Goal: Task Accomplishment & Management: Manage account settings

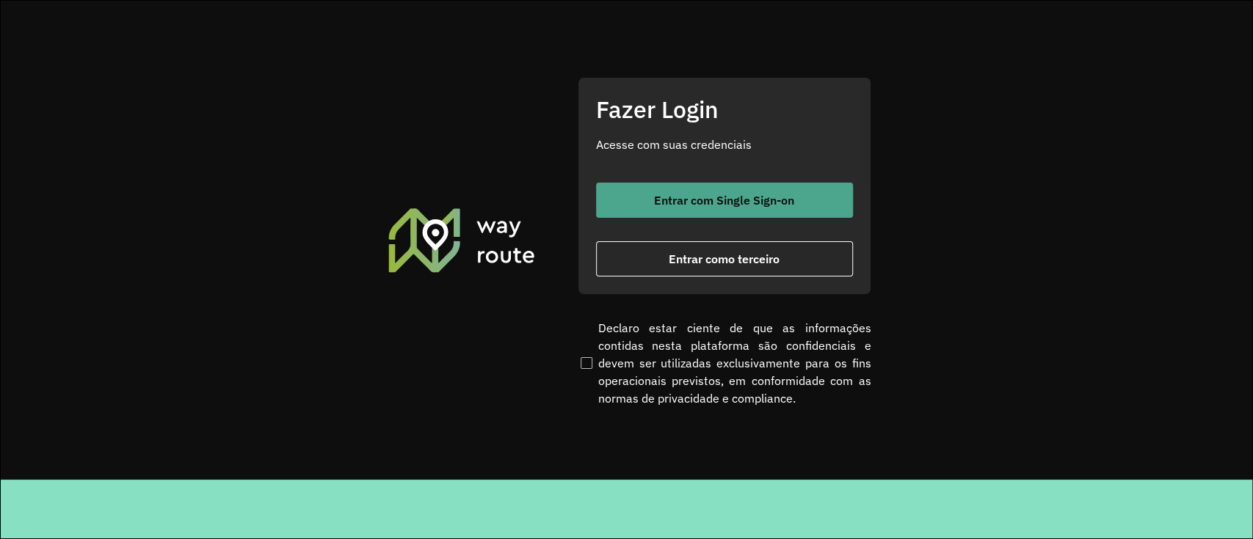
click at [693, 205] on span "Entrar com Single Sign-on" at bounding box center [724, 200] width 140 height 12
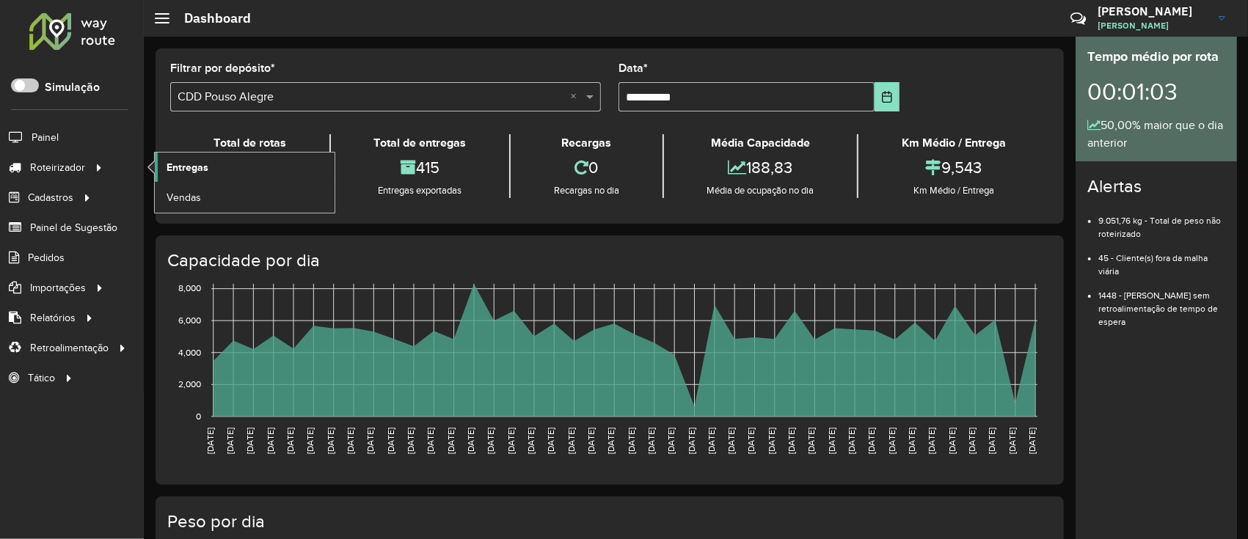
click at [183, 170] on span "Entregas" at bounding box center [188, 167] width 42 height 15
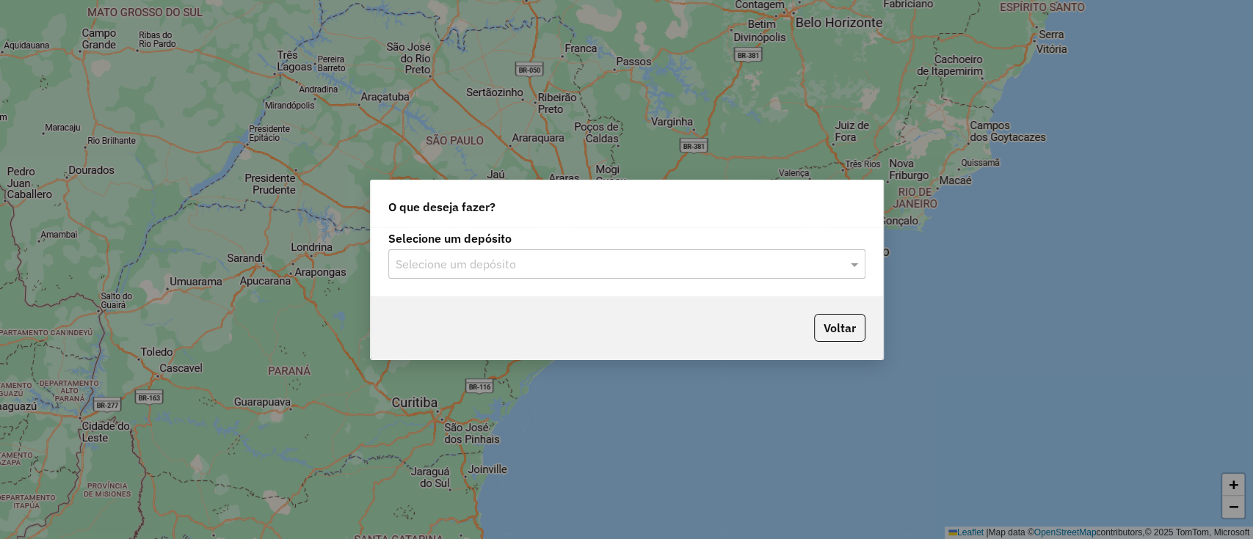
click at [474, 269] on input "text" at bounding box center [612, 265] width 433 height 18
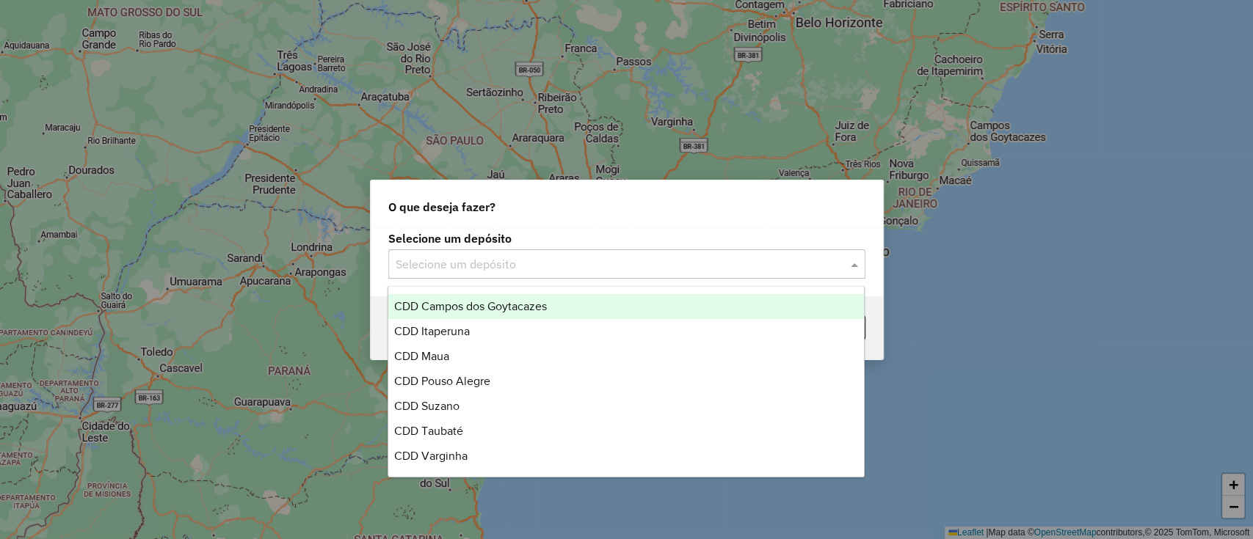
click at [473, 319] on div "CDD Itaperuna" at bounding box center [626, 331] width 476 height 25
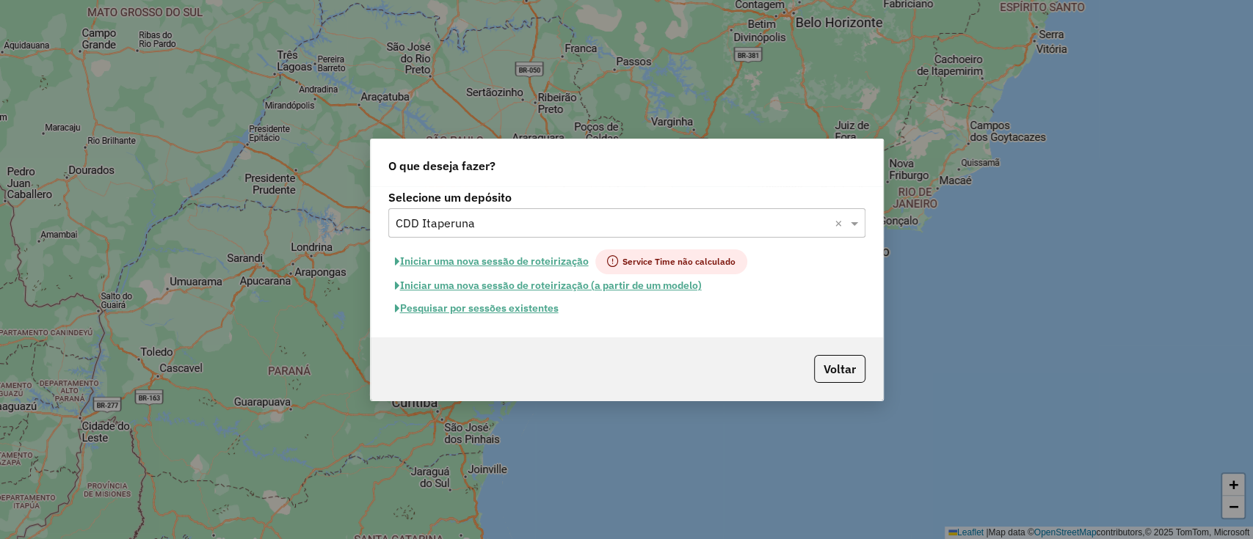
click at [514, 229] on input "text" at bounding box center [612, 224] width 433 height 18
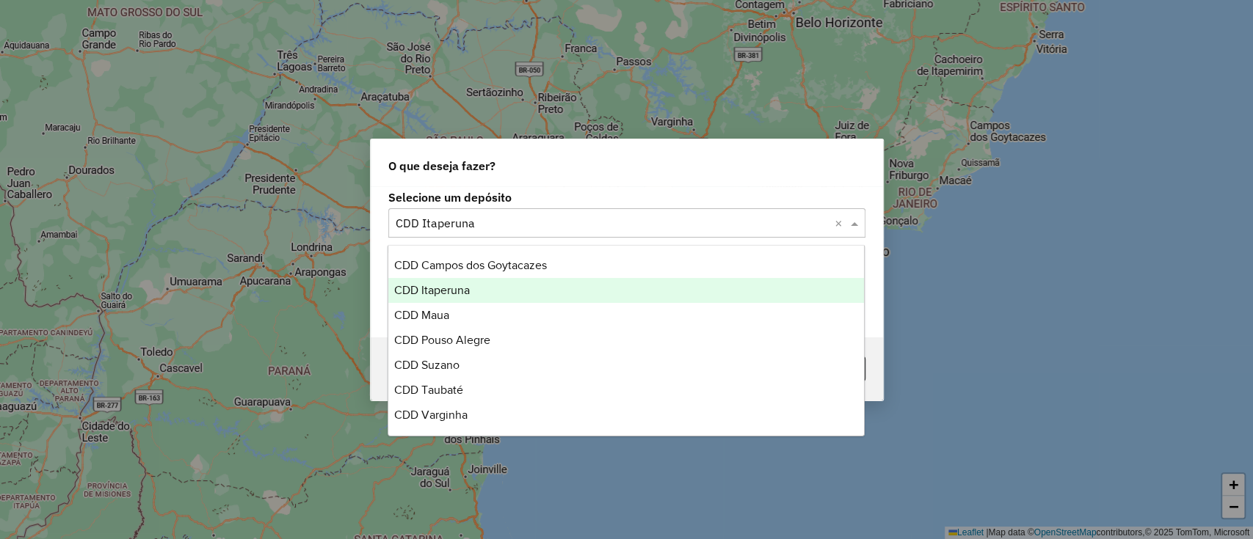
click at [494, 278] on div "CDD Itaperuna" at bounding box center [626, 290] width 476 height 25
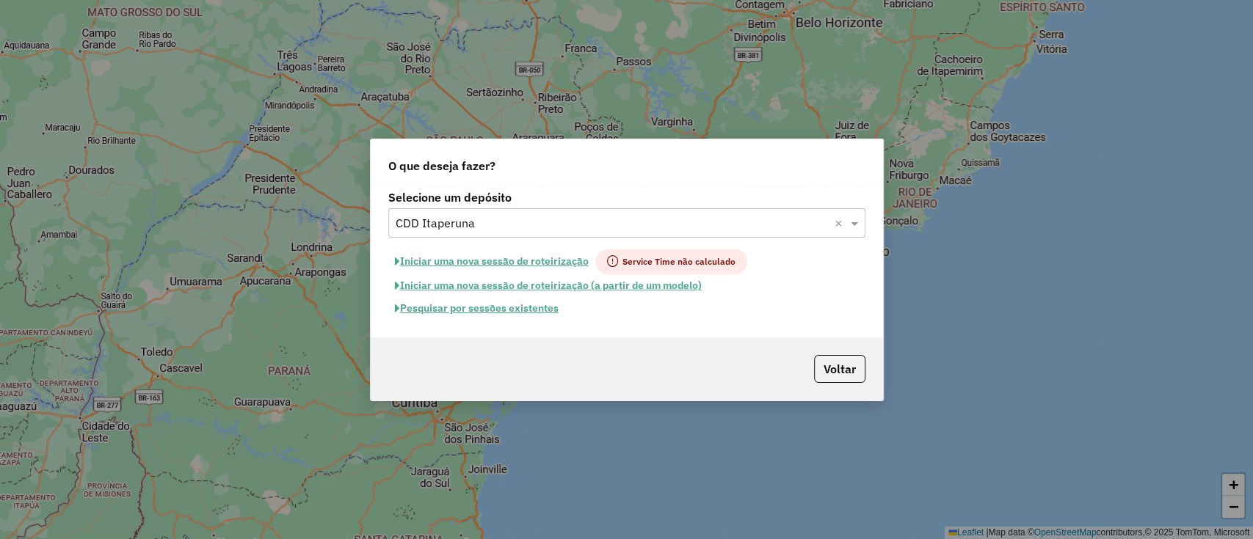
click at [532, 175] on div "O que deseja fazer?" at bounding box center [627, 162] width 512 height 47
click at [513, 228] on input "text" at bounding box center [612, 224] width 433 height 18
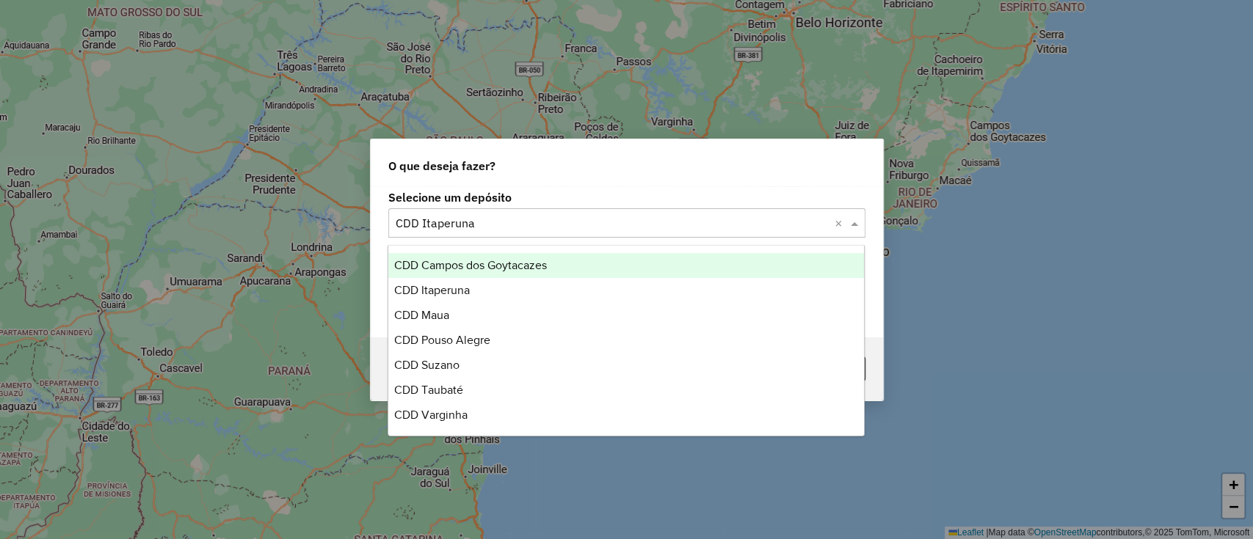
click at [513, 261] on span "CDD Campos dos Goytacazes" at bounding box center [470, 265] width 153 height 12
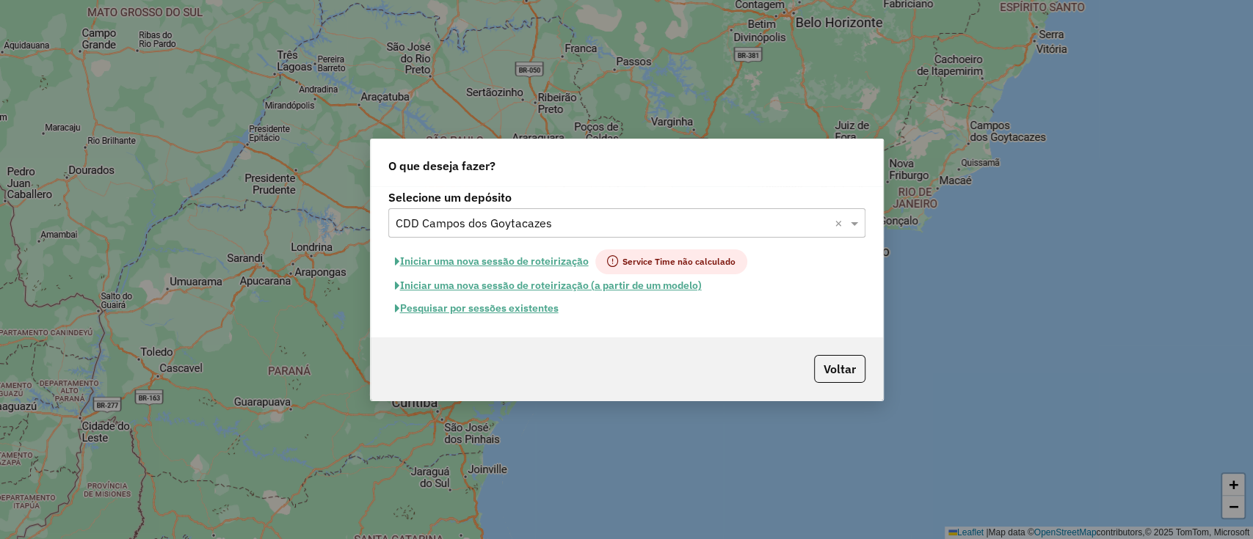
click at [550, 304] on button "Pesquisar por sessões existentes" at bounding box center [476, 308] width 177 height 23
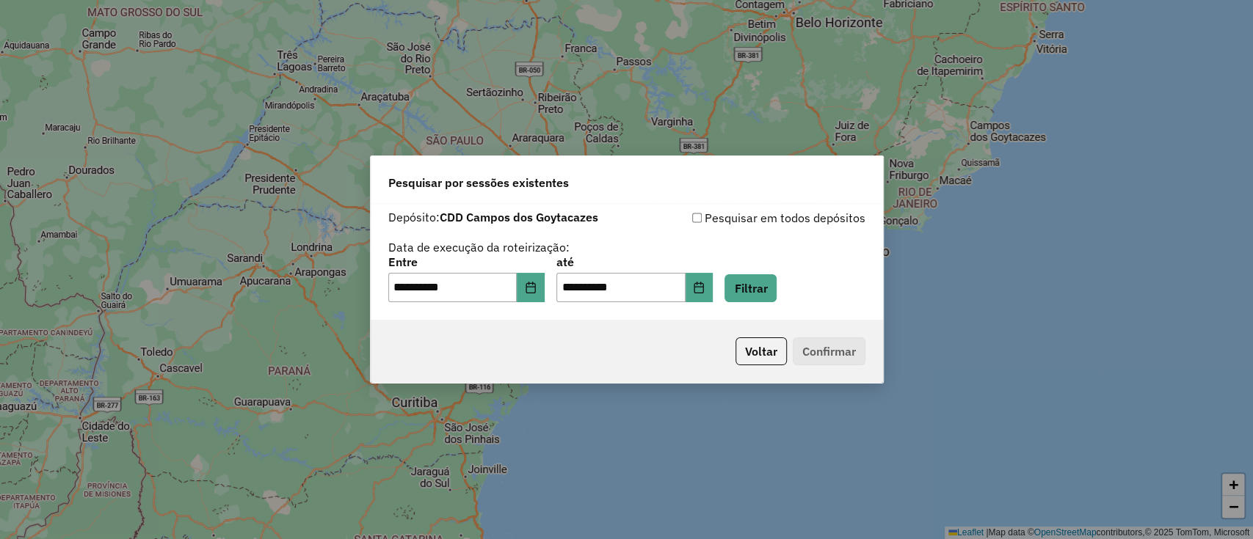
click at [743, 269] on div "**********" at bounding box center [626, 280] width 477 height 46
click at [751, 300] on button "Filtrar" at bounding box center [750, 288] width 52 height 28
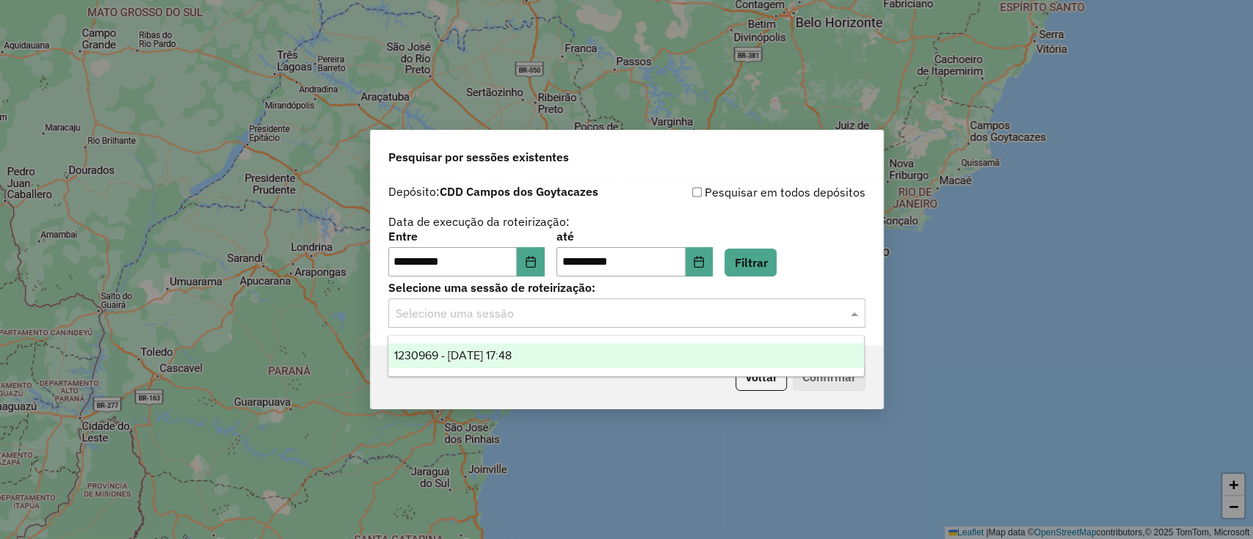
click at [548, 305] on input "text" at bounding box center [612, 314] width 433 height 18
click at [542, 362] on div "1230969 - [DATE] 17:48" at bounding box center [626, 355] width 476 height 25
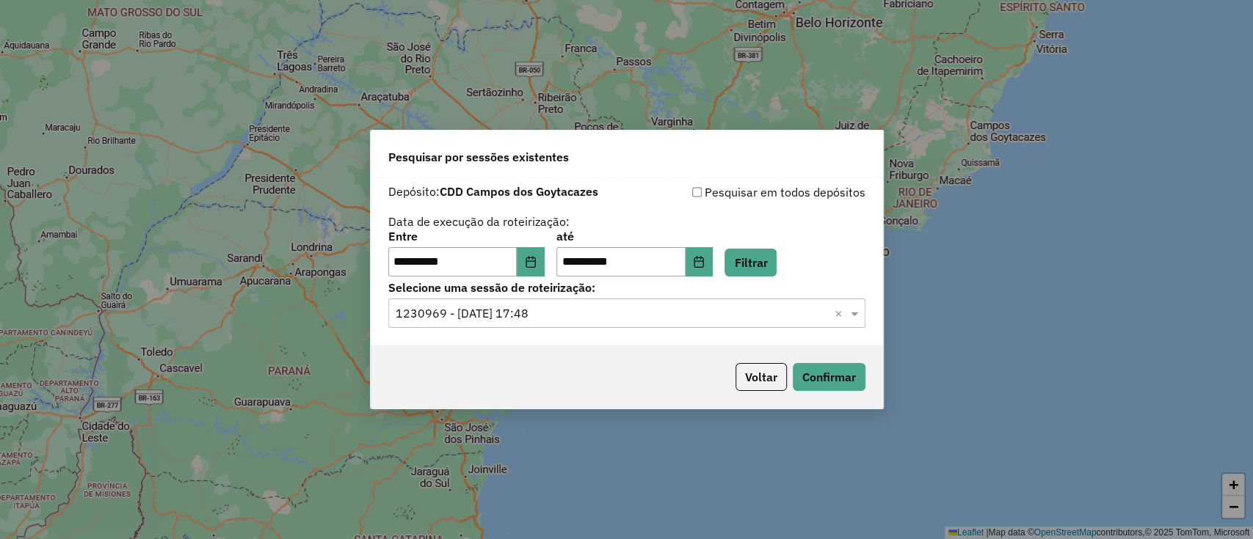
click at [876, 393] on div "Voltar Confirmar" at bounding box center [627, 377] width 512 height 63
click at [856, 384] on button "Confirmar" at bounding box center [829, 377] width 73 height 28
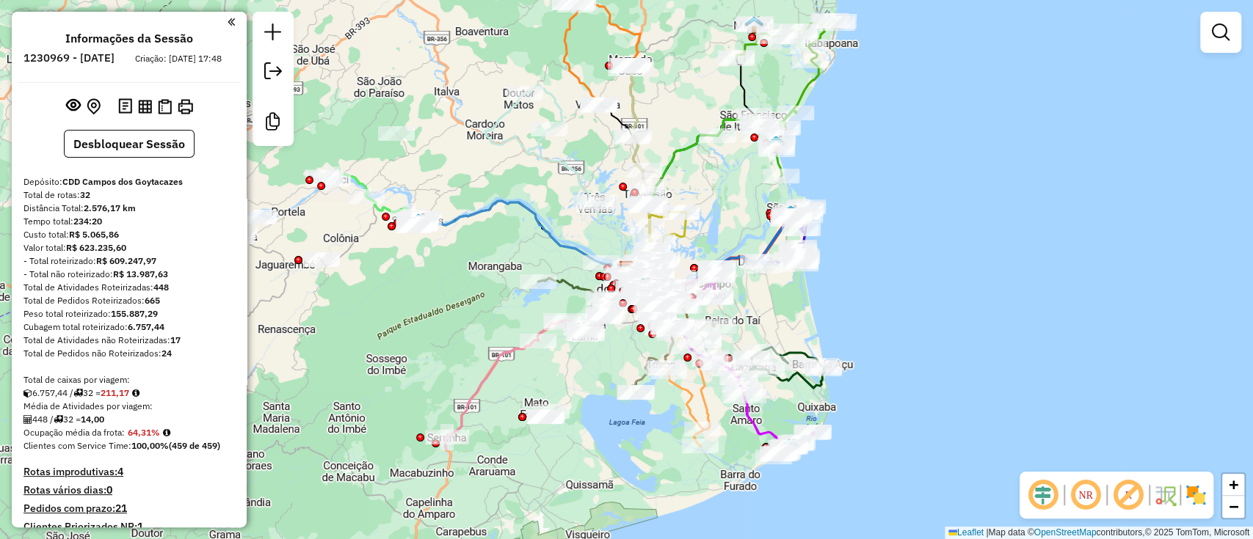
click at [1039, 503] on em at bounding box center [1042, 495] width 35 height 35
click at [1128, 497] on em at bounding box center [1127, 495] width 35 height 35
click at [1192, 496] on img at bounding box center [1195, 495] width 23 height 23
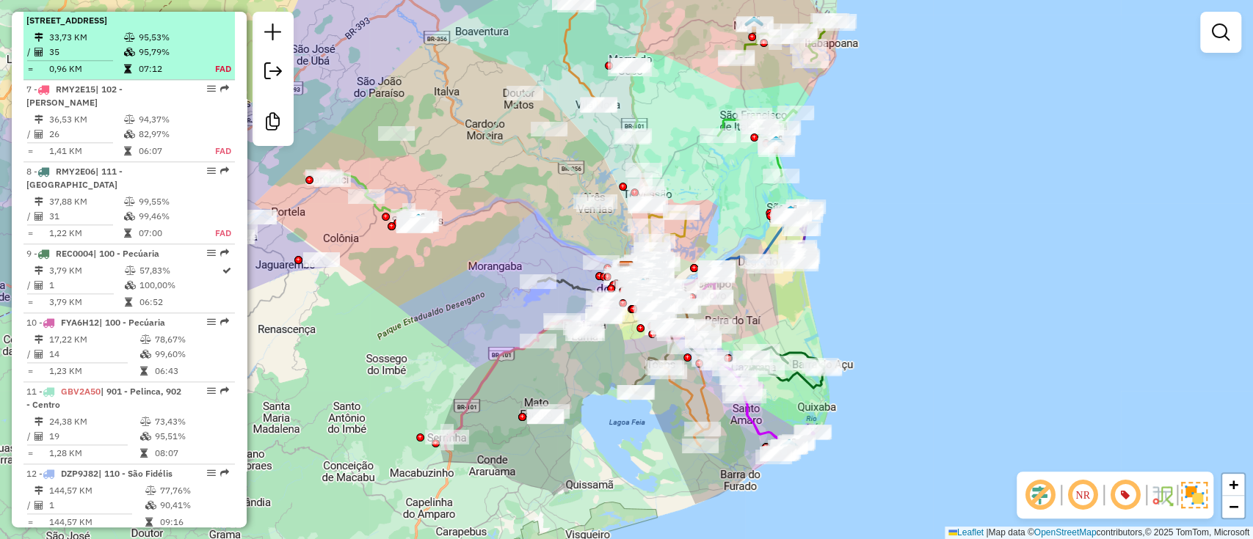
scroll to position [1076, 0]
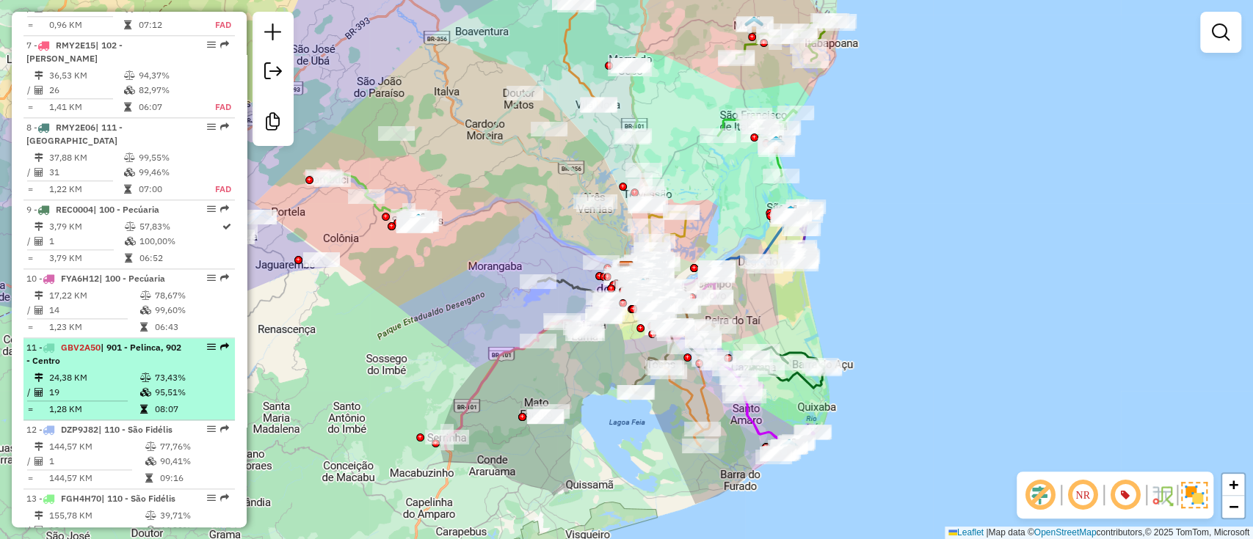
click at [198, 385] on td "73,43%" at bounding box center [191, 378] width 74 height 15
select select "**********"
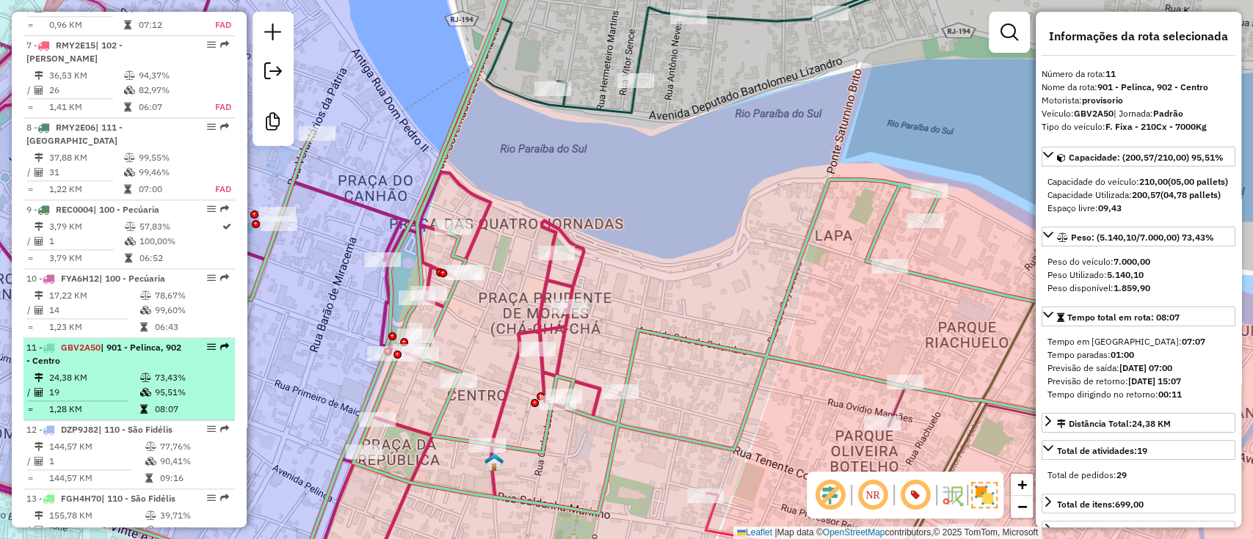
click at [182, 368] on div "11 - GBV2A50 | 901 - Pelinca, 902 - Centro" at bounding box center [128, 354] width 205 height 26
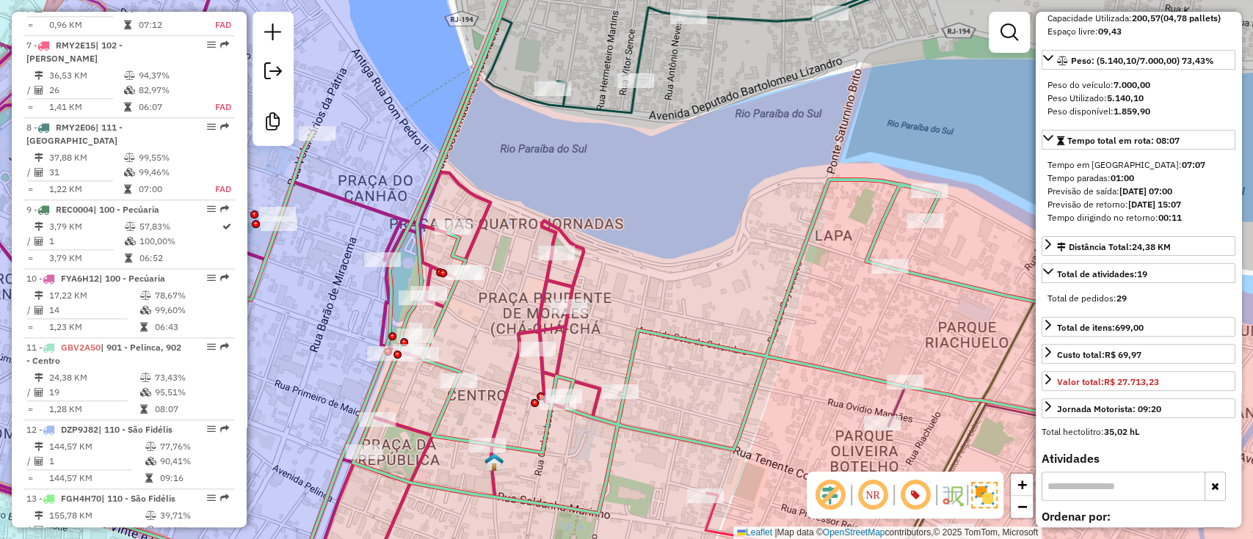
scroll to position [195, 0]
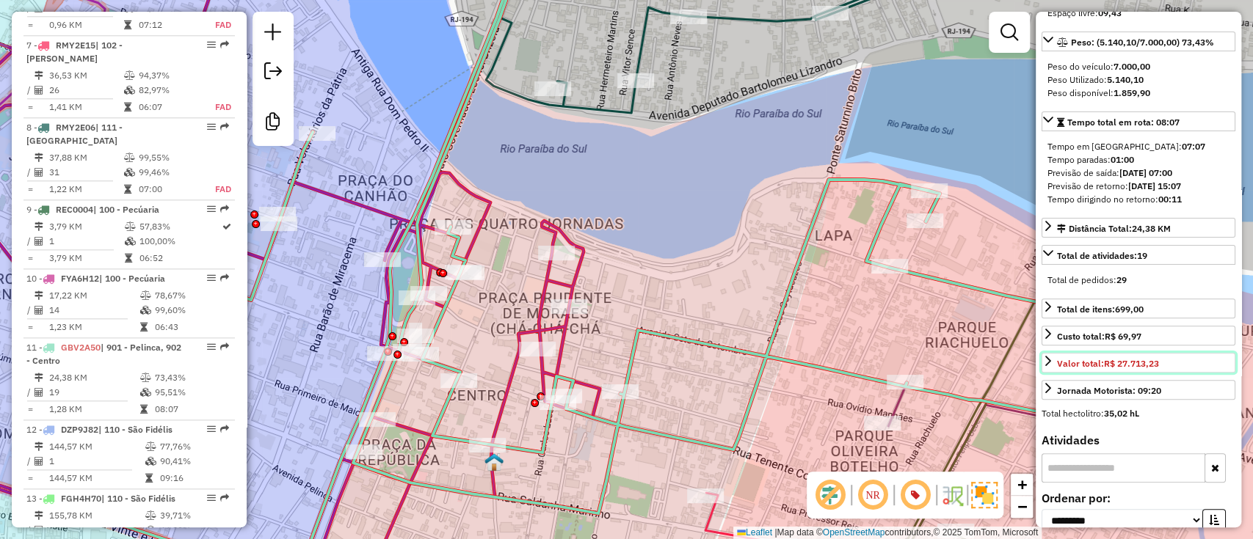
click at [1116, 373] on link "Valor total: R$ 27.713,23" at bounding box center [1138, 363] width 194 height 20
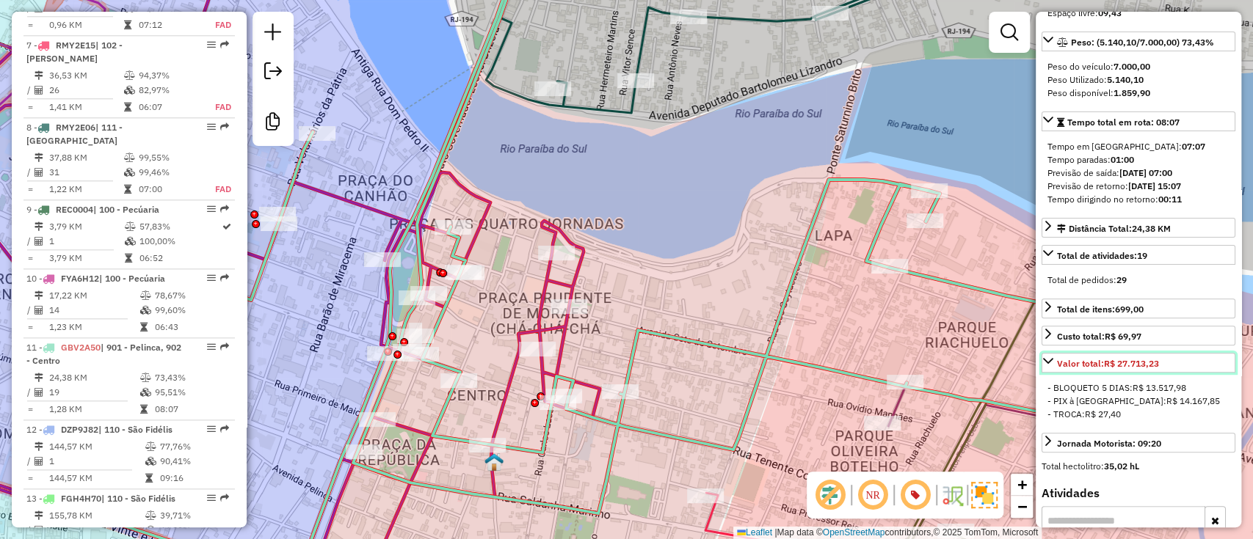
click at [1201, 373] on link "Valor total: R$ 27.713,23" at bounding box center [1138, 363] width 194 height 20
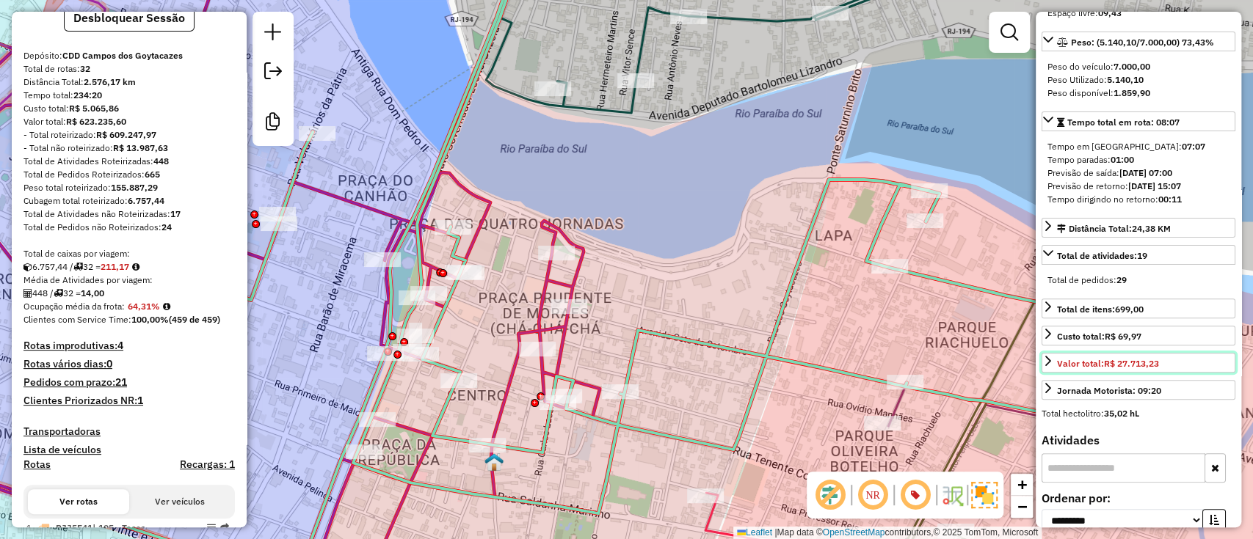
scroll to position [0, 0]
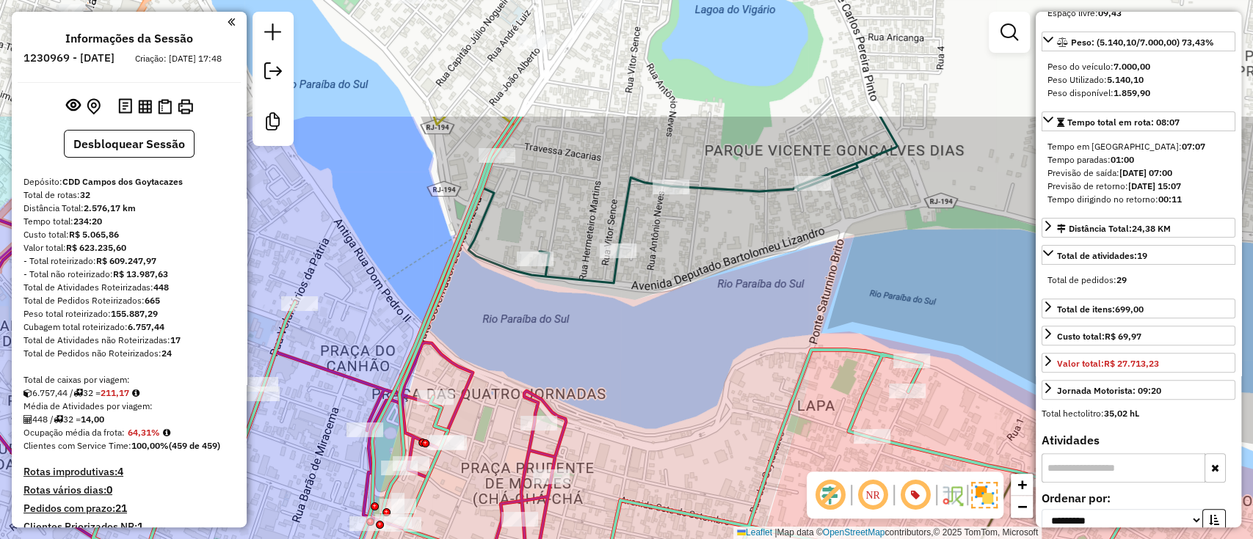
drag, startPoint x: 491, startPoint y: 180, endPoint x: 471, endPoint y: 360, distance: 180.9
click at [471, 360] on div "Janela de atendimento Grade de atendimento Capacidade Transportadoras Veículos …" at bounding box center [626, 269] width 1253 height 539
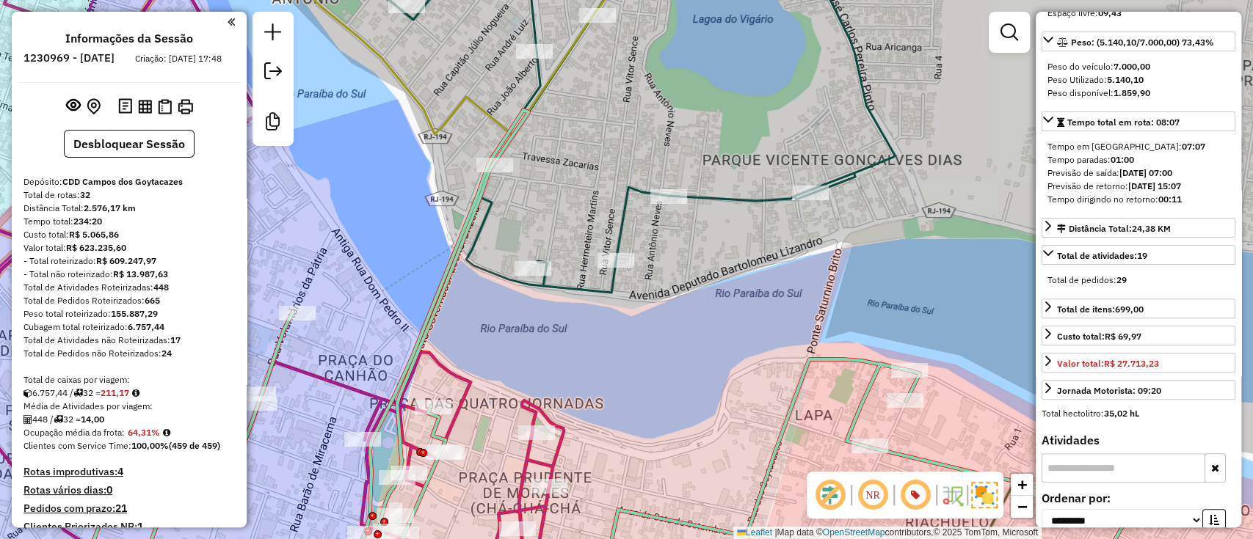
click at [439, 297] on icon at bounding box center [610, 352] width 1070 height 484
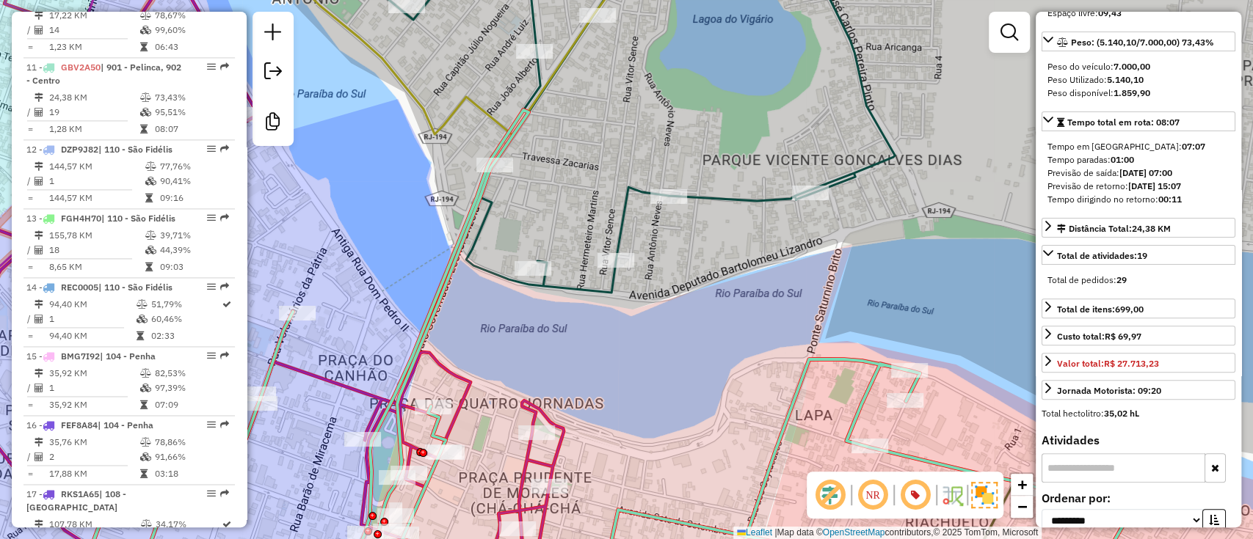
scroll to position [1427, 0]
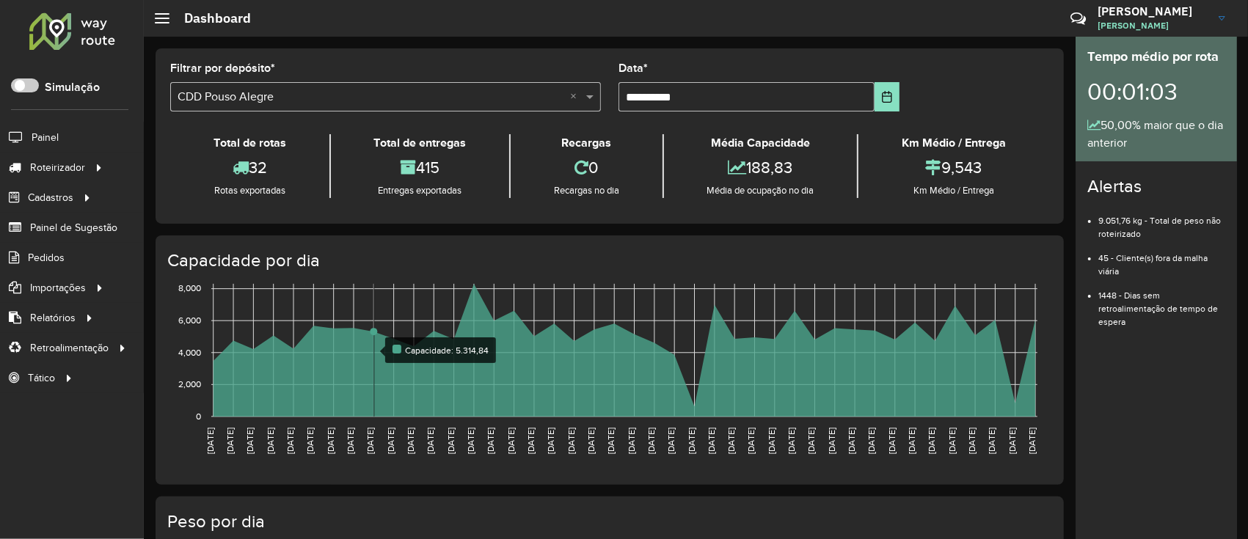
click at [371, 341] on rect at bounding box center [624, 350] width 826 height 133
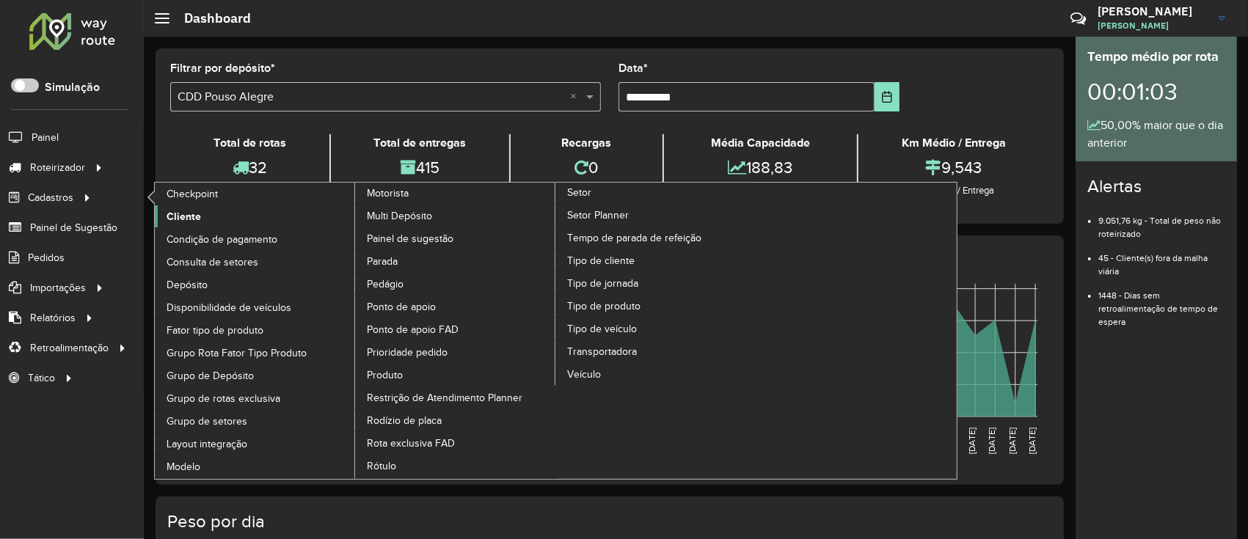
click at [182, 211] on span "Cliente" at bounding box center [184, 216] width 34 height 15
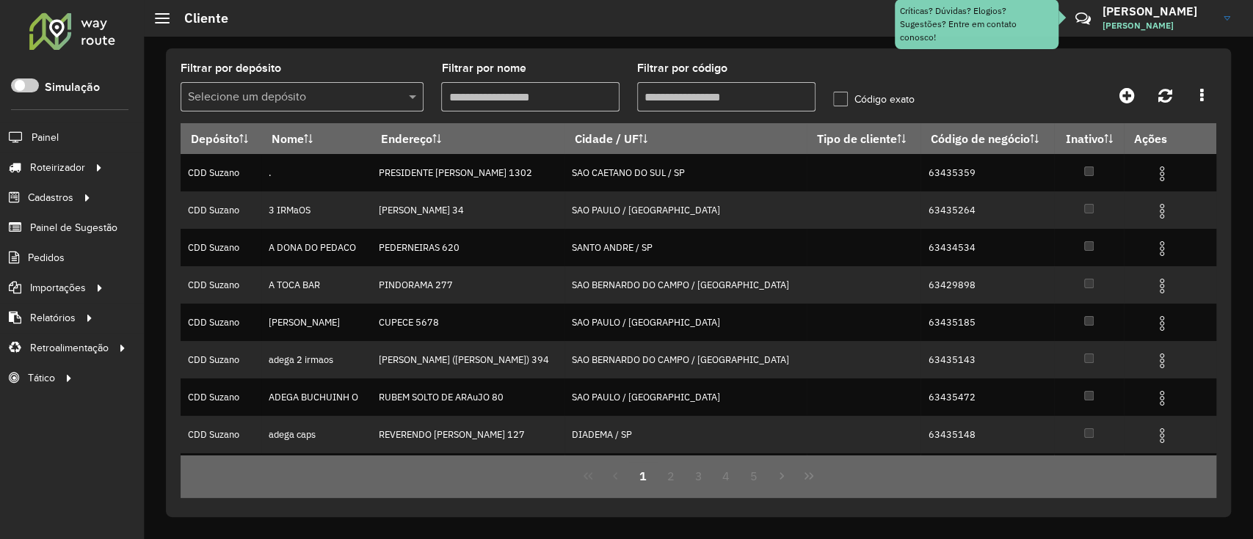
click at [338, 95] on input "text" at bounding box center [287, 98] width 199 height 18
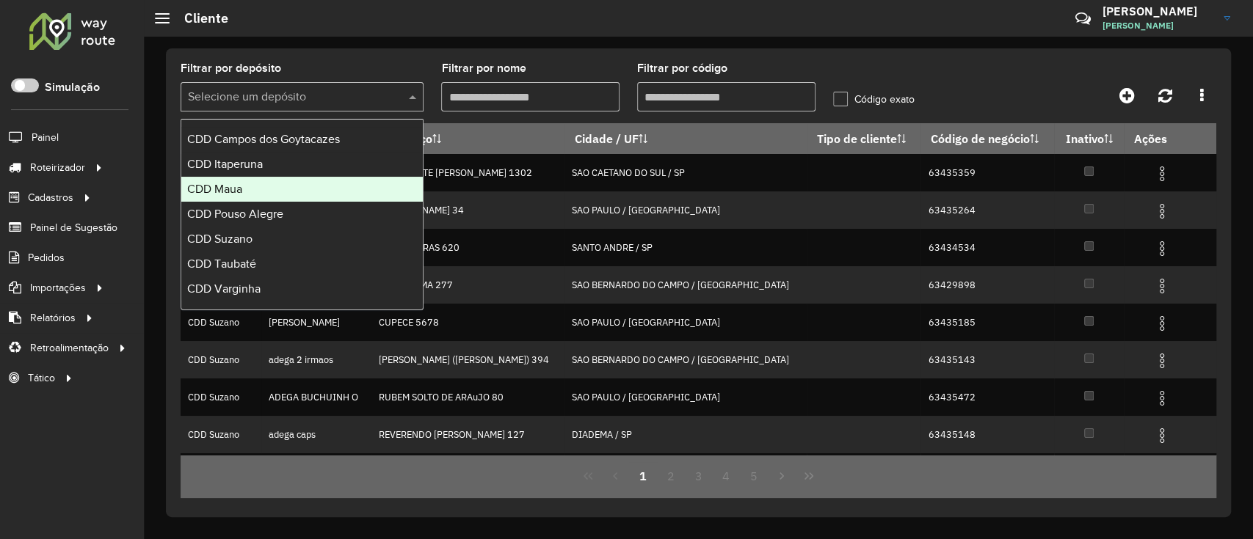
click at [258, 182] on div "CDD Maua" at bounding box center [301, 189] width 241 height 25
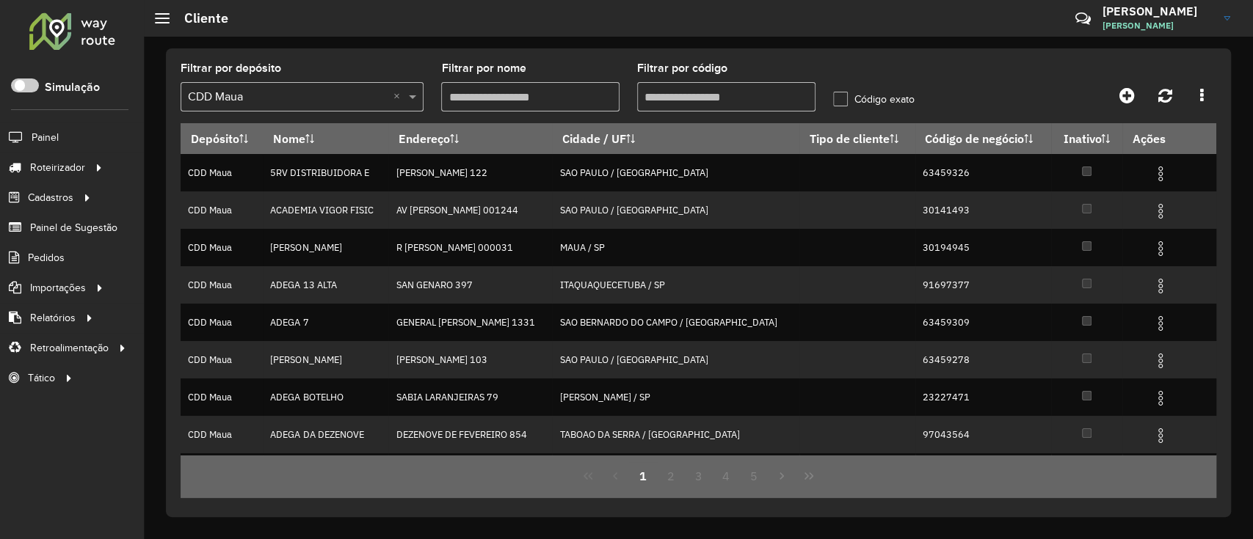
click at [699, 103] on input "Filtrar por código" at bounding box center [726, 96] width 178 height 29
paste input "*****"
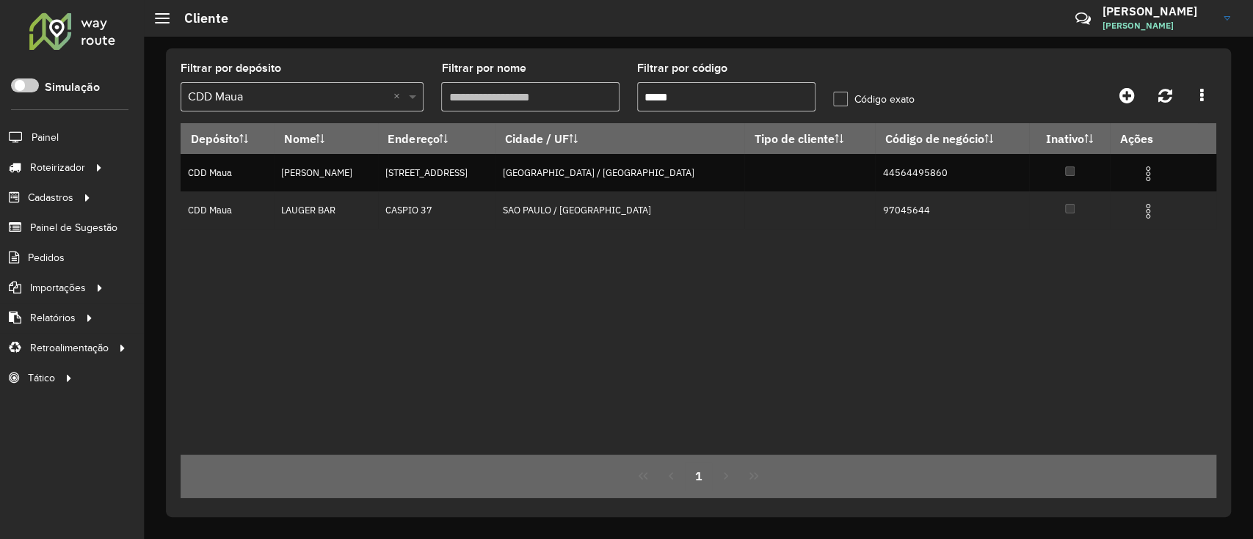
click at [405, 103] on span at bounding box center [414, 97] width 18 height 18
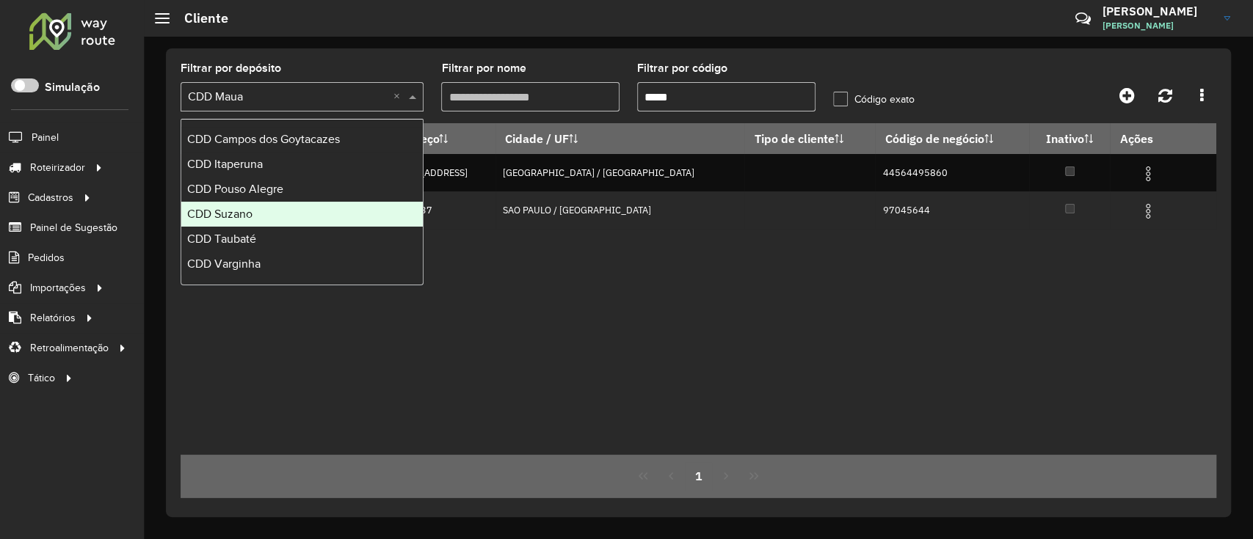
click at [264, 215] on div "CDD Suzano" at bounding box center [301, 214] width 241 height 25
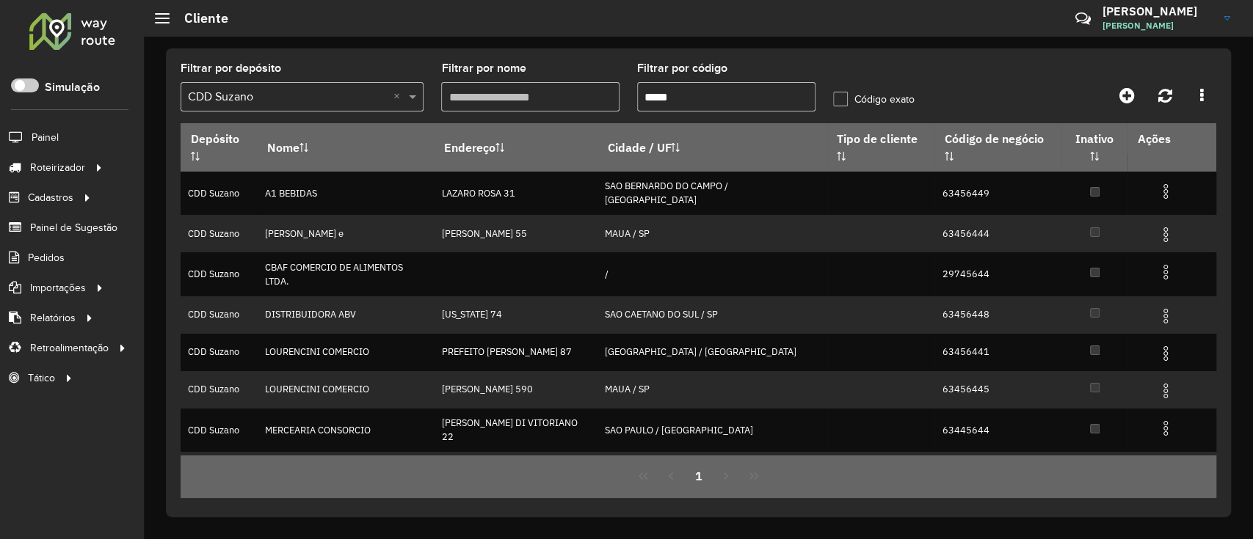
click at [787, 89] on input "*****" at bounding box center [726, 96] width 178 height 29
type input "*"
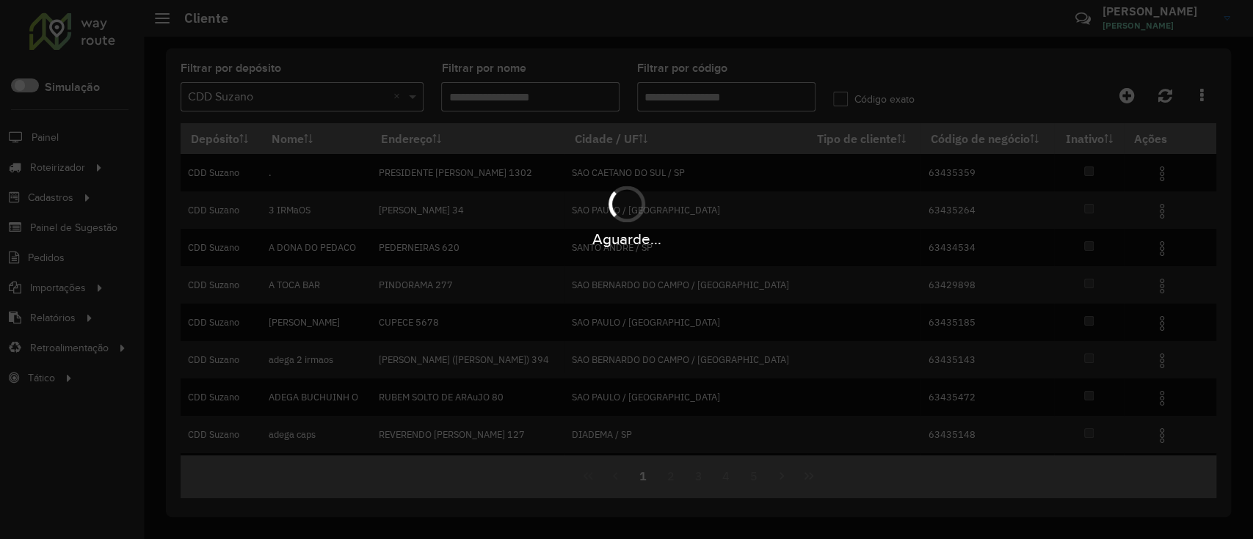
paste input "text"
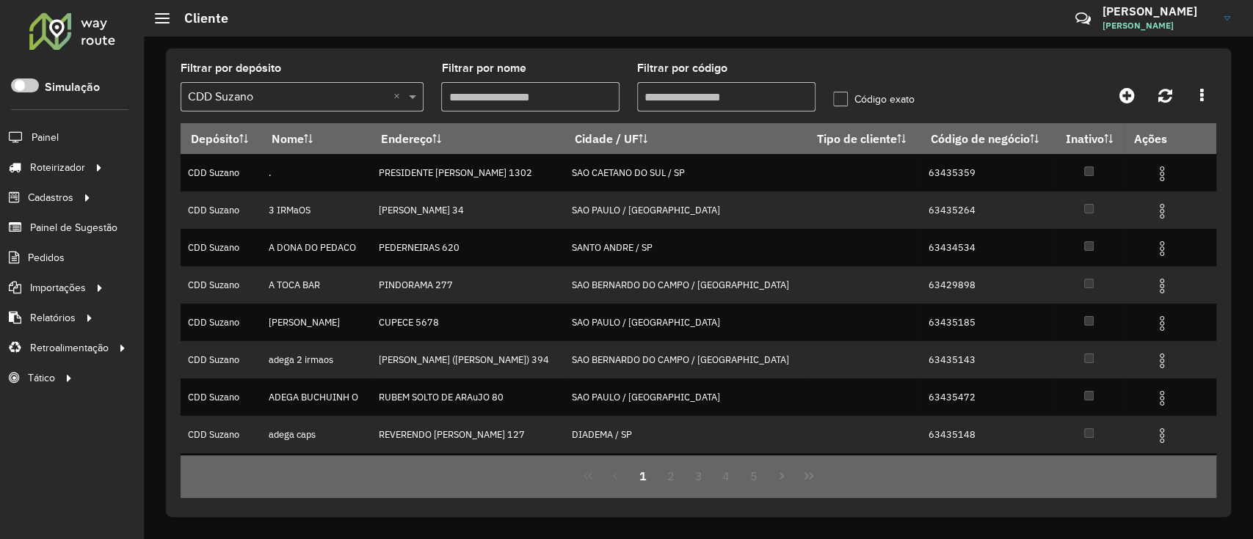
click at [706, 101] on input "Filtrar por código" at bounding box center [726, 96] width 178 height 29
paste input "*****"
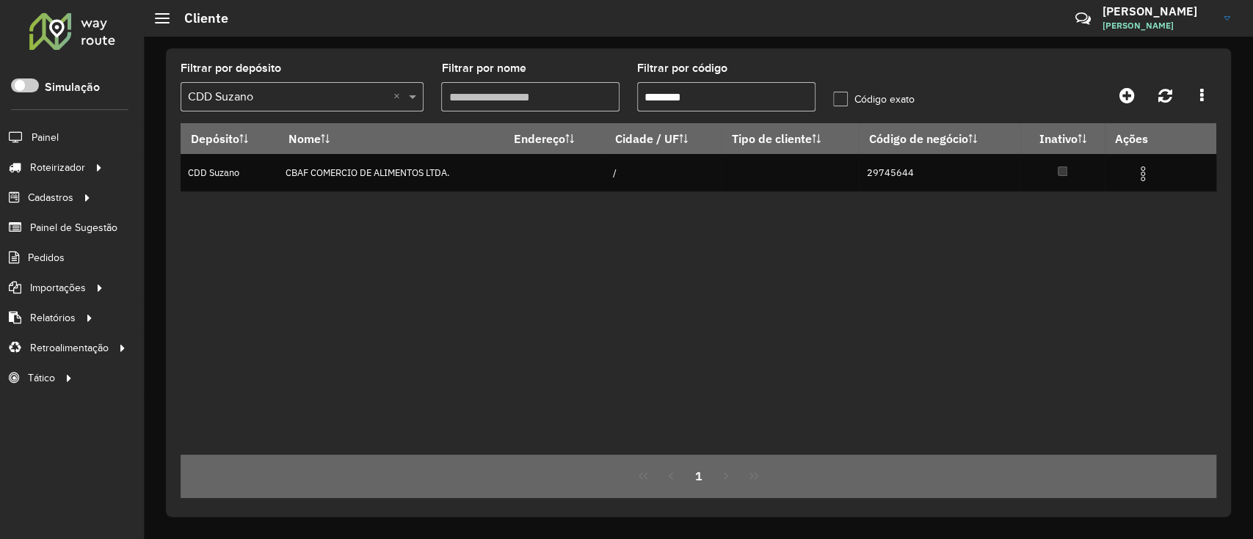
type input "********"
click at [828, 308] on div "Depósito Nome Endereço Cidade / UF Tipo de cliente Código de negócio Inativo Aç…" at bounding box center [699, 289] width 1036 height 332
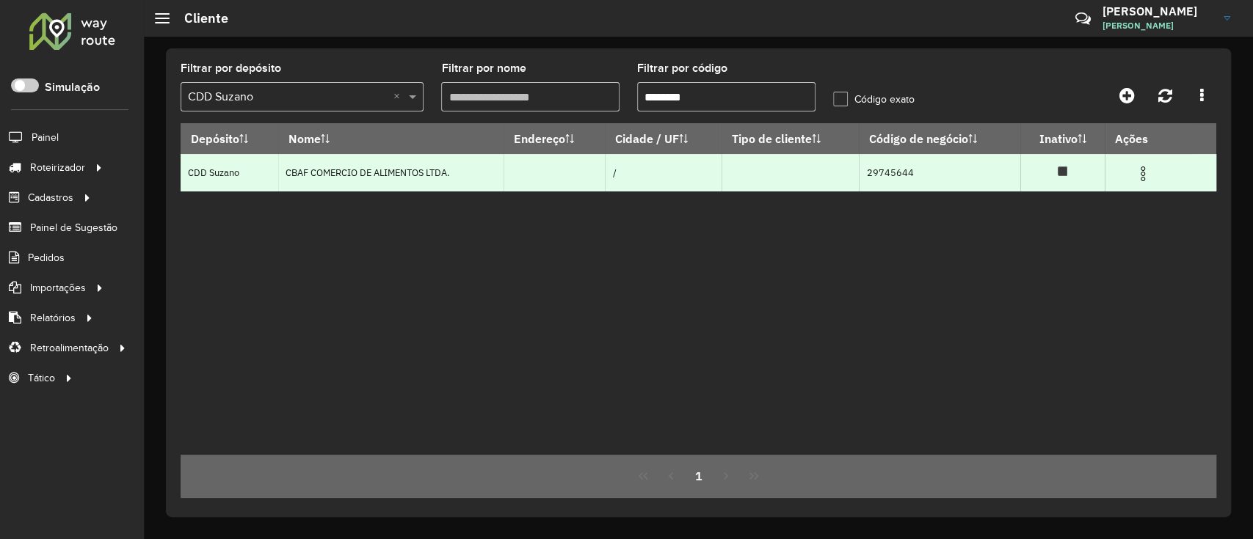
click at [1145, 169] on img at bounding box center [1143, 174] width 18 height 18
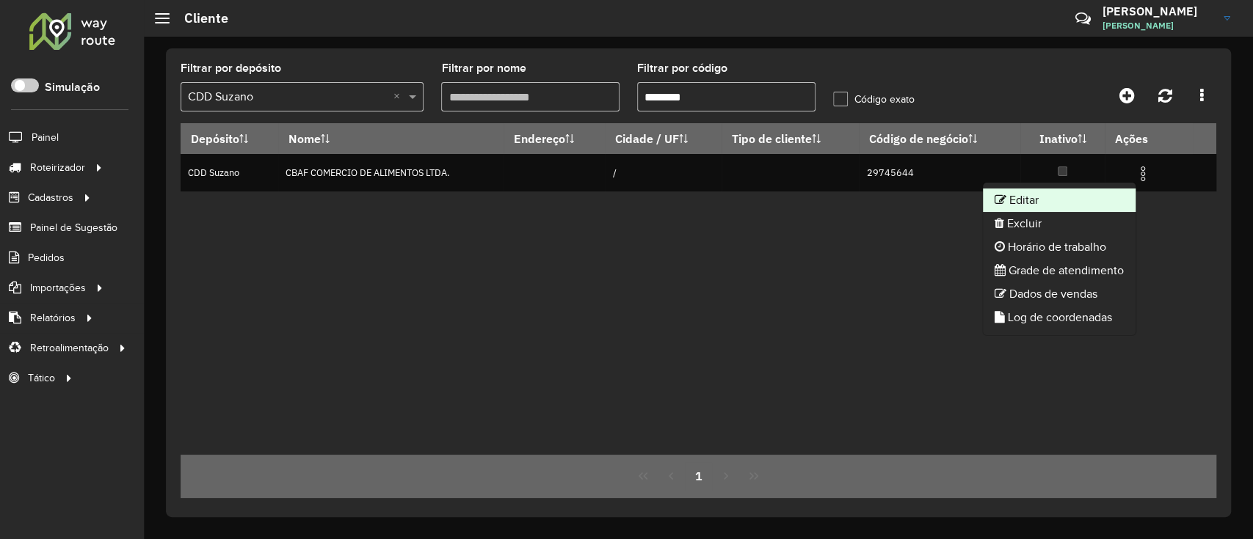
click at [1035, 207] on li "Editar" at bounding box center [1059, 200] width 153 height 23
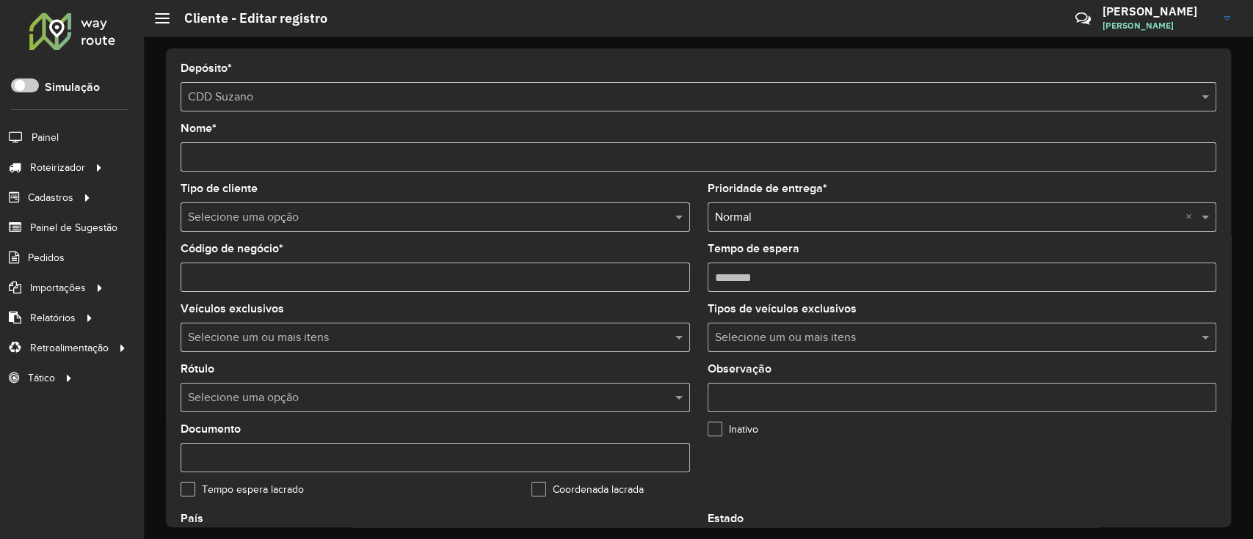
scroll to position [489, 0]
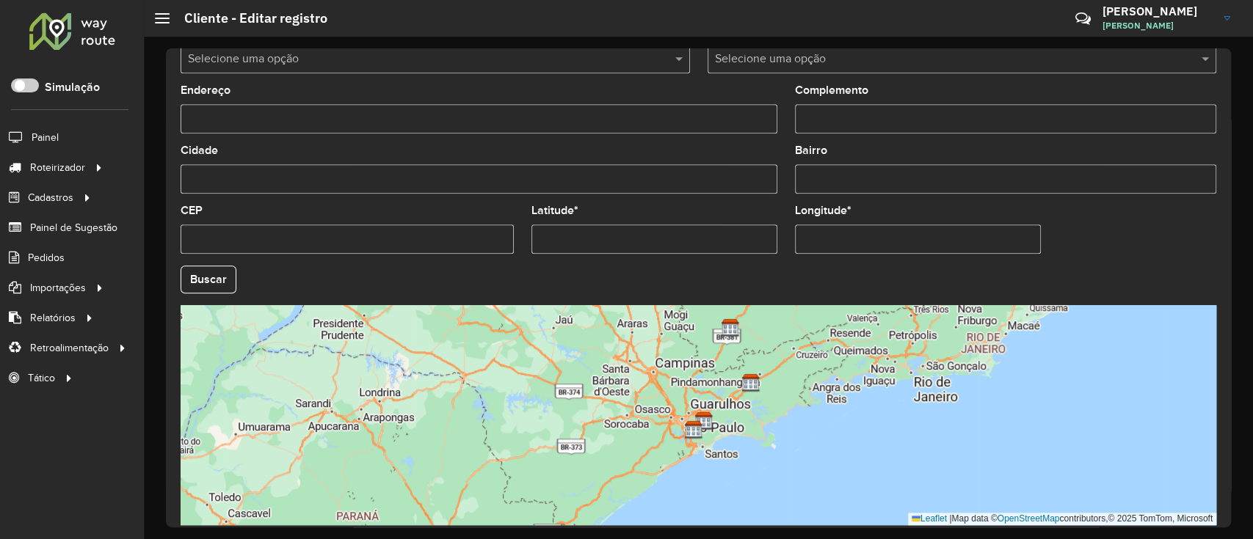
click at [713, 238] on input "Latitude *" at bounding box center [654, 239] width 246 height 29
paste input "**********"
type input "**********"
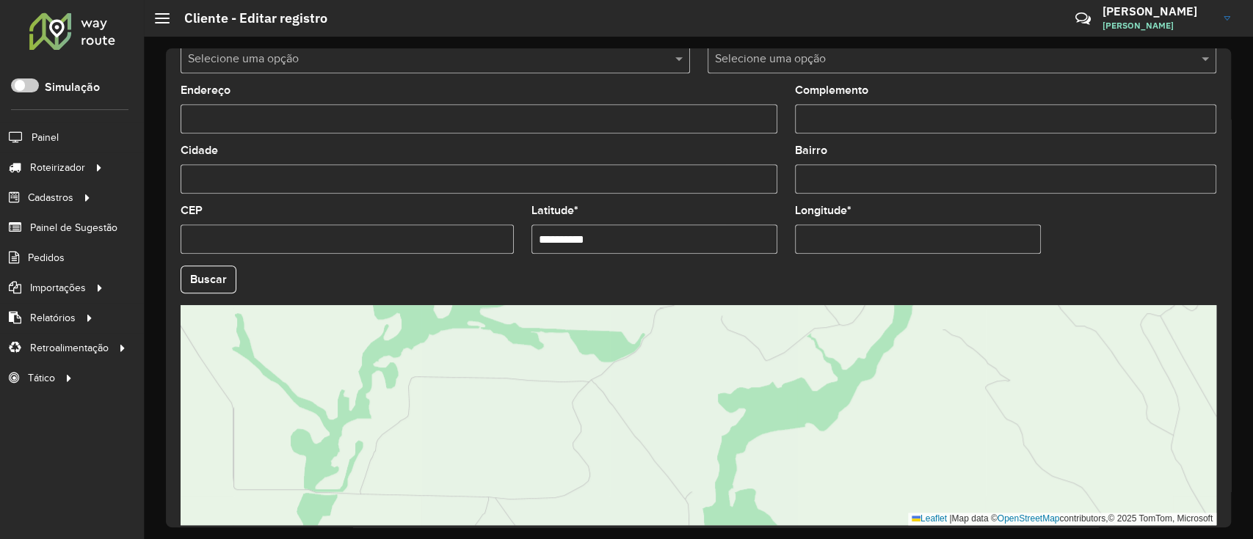
click at [822, 226] on input "Longitude *" at bounding box center [918, 239] width 246 height 29
paste input "**********"
type input "**********"
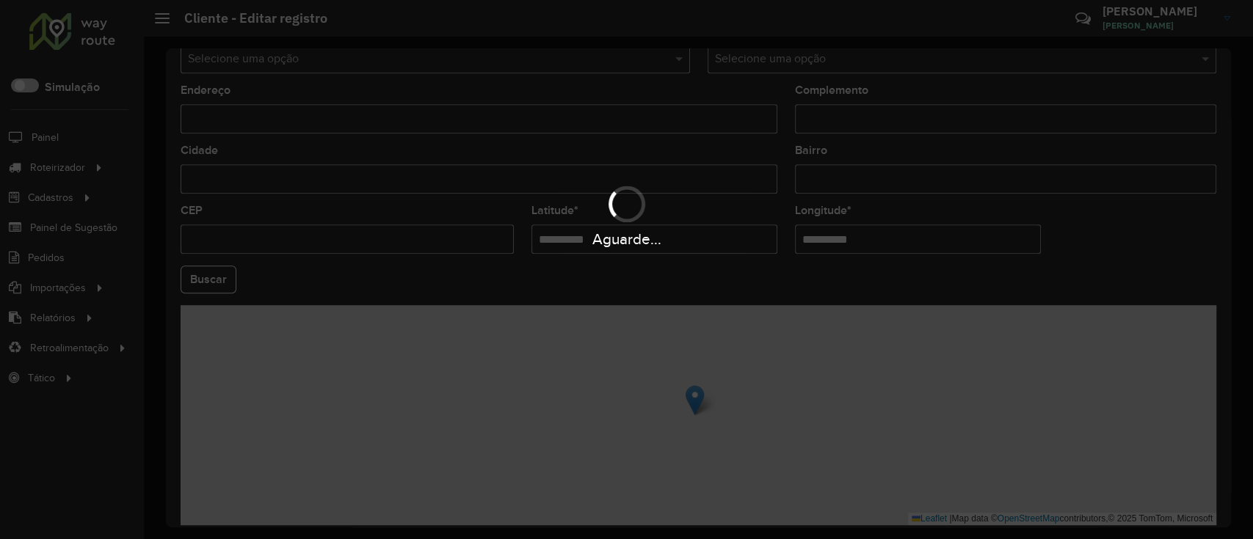
click at [1076, 252] on hb-app "Aguarde... Pop-up bloqueado! Seu navegador bloqueou automáticamente a abertura …" at bounding box center [626, 269] width 1253 height 539
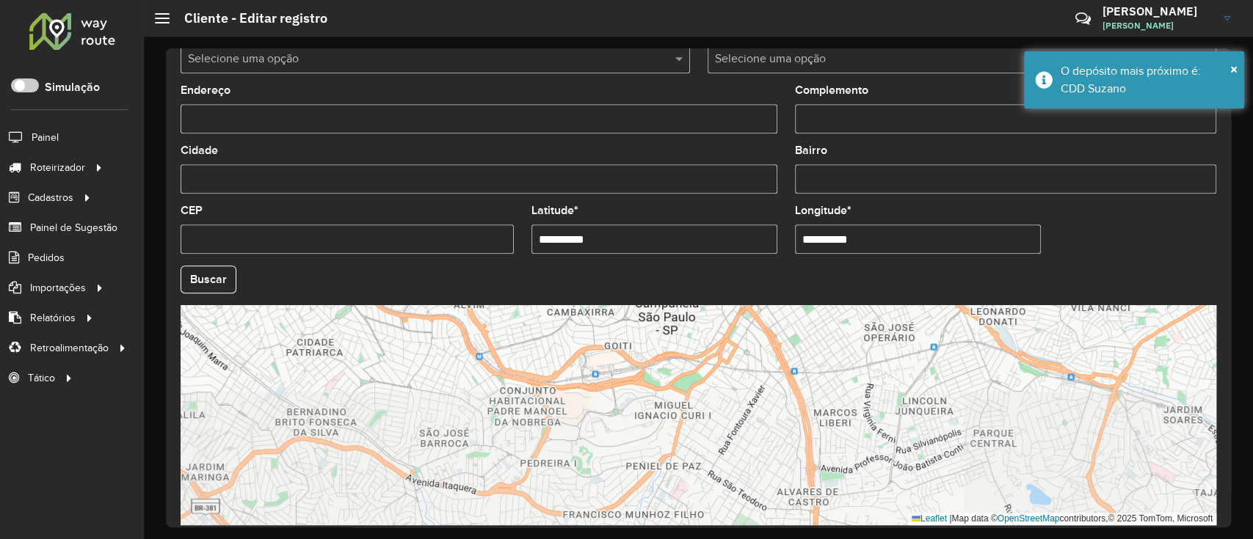
drag, startPoint x: 913, startPoint y: 440, endPoint x: 903, endPoint y: 406, distance: 35.3
click at [903, 406] on div "Leaflet | Map data © OpenStreetMap contributors,© 2025 TomTom, Microsoft" at bounding box center [699, 415] width 1036 height 220
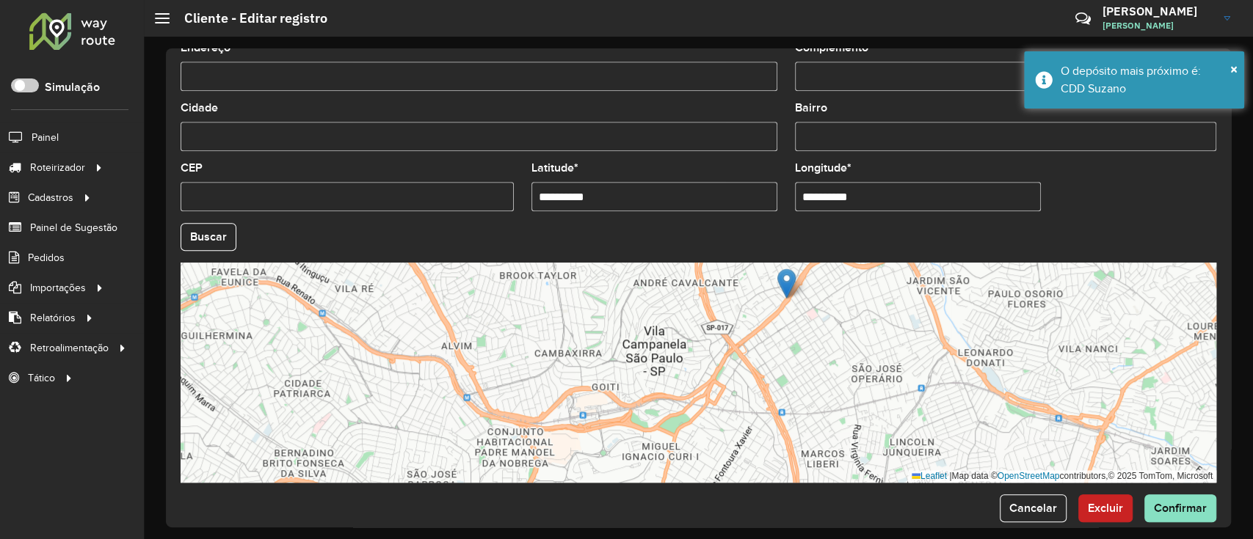
scroll to position [553, 0]
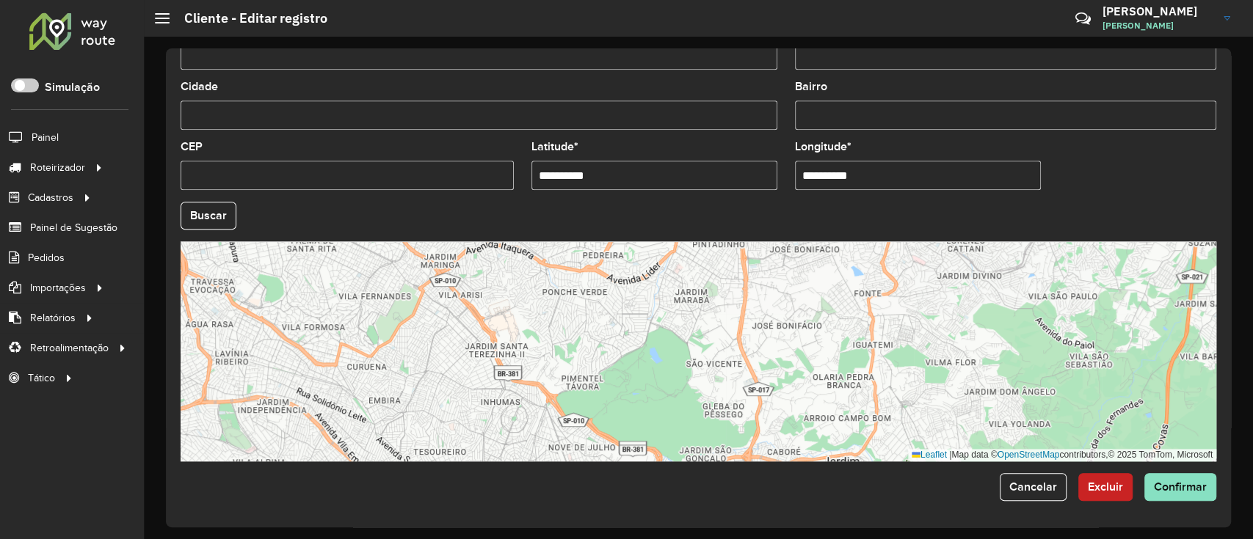
drag, startPoint x: 900, startPoint y: 374, endPoint x: 834, endPoint y: 197, distance: 188.6
click at [834, 197] on formly-group "**********" at bounding box center [698, 211] width 1053 height 501
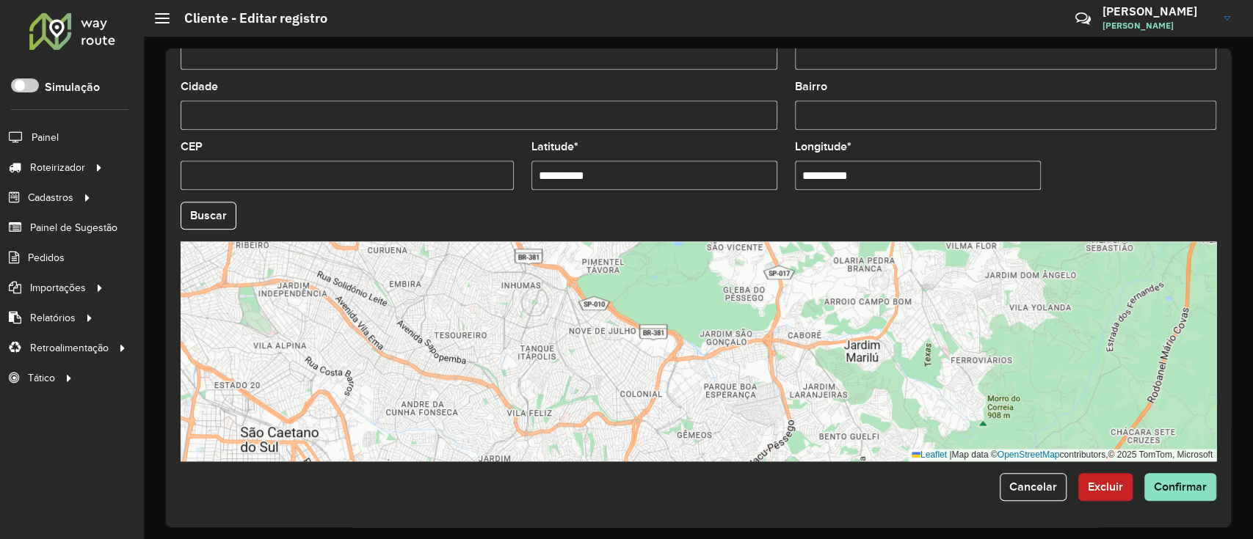
drag, startPoint x: 812, startPoint y: 332, endPoint x: 840, endPoint y: 252, distance: 85.2
click at [840, 252] on div "Leaflet | Map data © OpenStreetMap contributors,© 2025 TomTom, Microsoft" at bounding box center [699, 351] width 1036 height 220
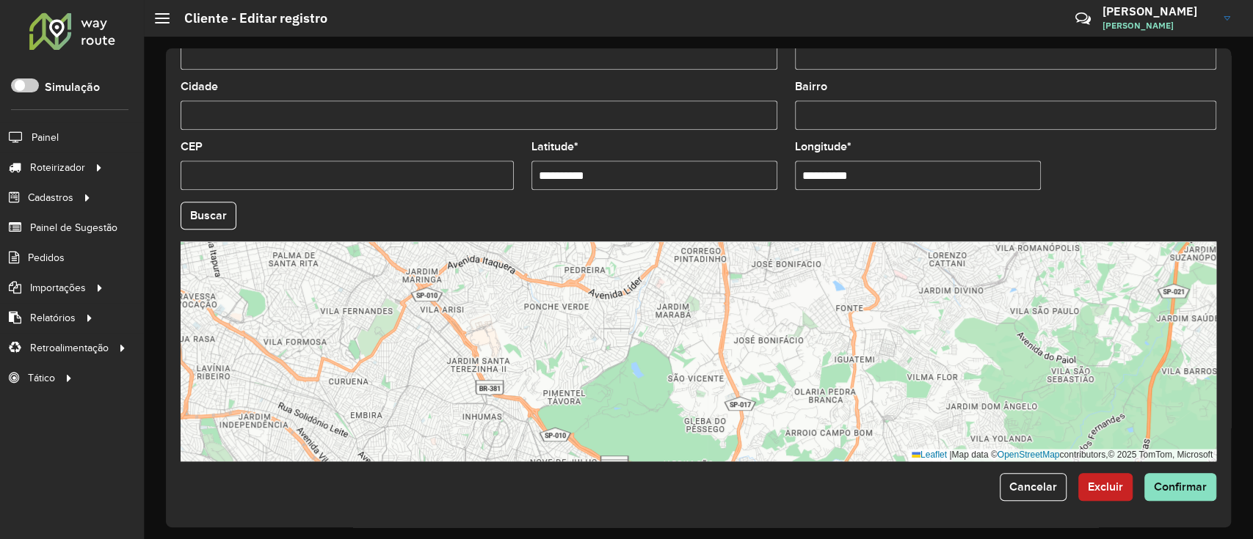
drag, startPoint x: 835, startPoint y: 395, endPoint x: 793, endPoint y: 436, distance: 58.6
click at [795, 539] on html "Aguarde... Pop-up bloqueado! Seu navegador bloqueou automáticamente a abertura …" at bounding box center [626, 269] width 1253 height 539
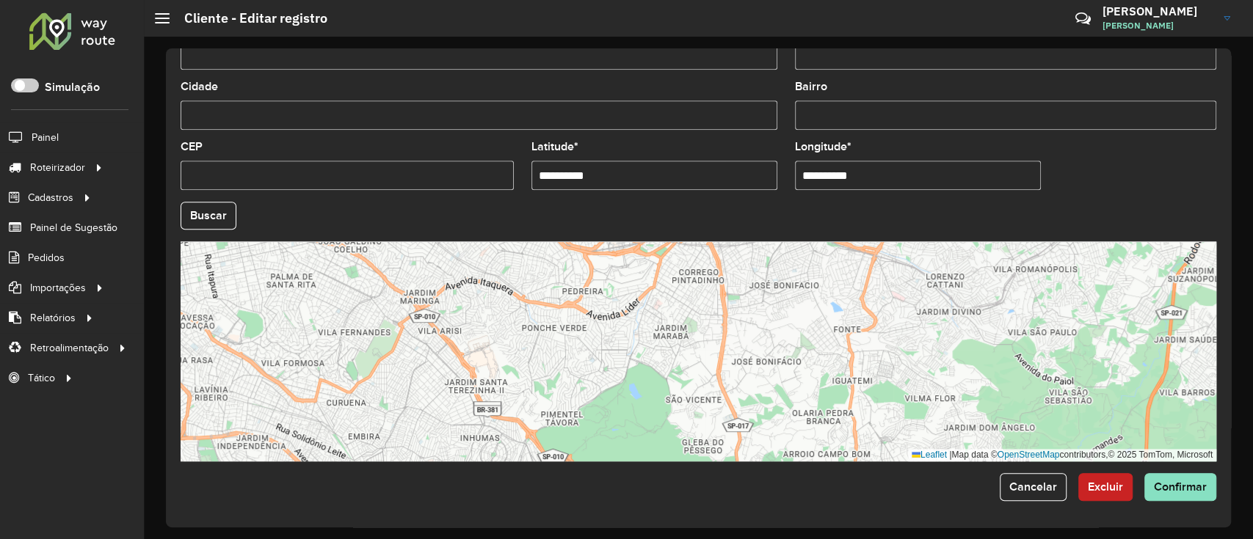
drag, startPoint x: 805, startPoint y: 375, endPoint x: 807, endPoint y: 484, distance: 109.4
click at [807, 484] on form "**********" at bounding box center [699, 5] width 1036 height 991
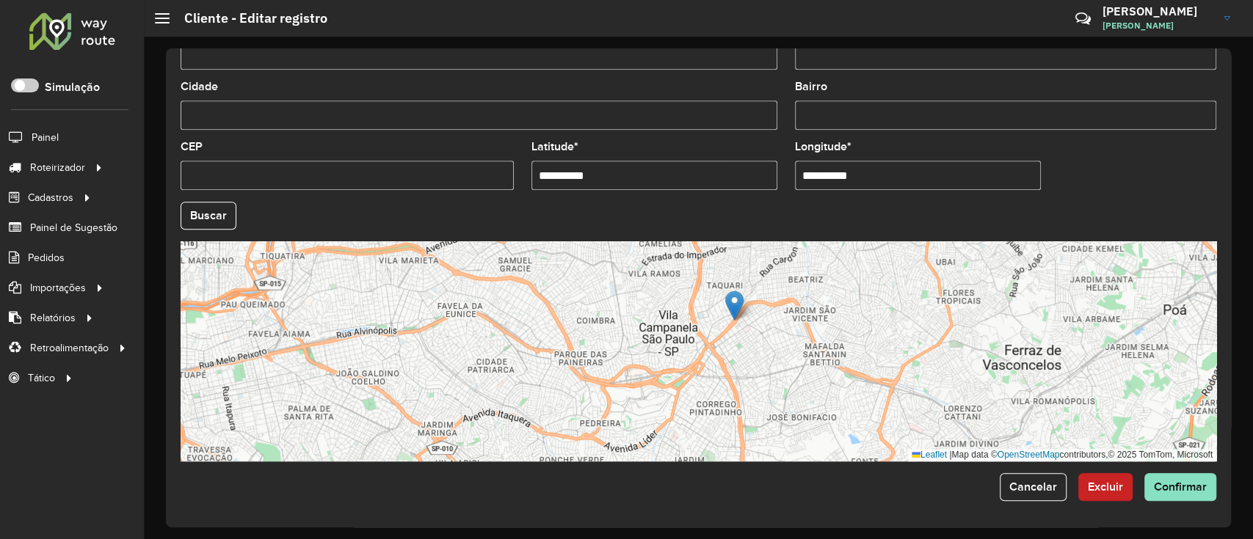
drag, startPoint x: 776, startPoint y: 352, endPoint x: 791, endPoint y: 363, distance: 19.4
click at [791, 363] on div "Leaflet | Map data © OpenStreetMap contributors,© 2025 TomTom, Microsoft" at bounding box center [699, 351] width 1036 height 220
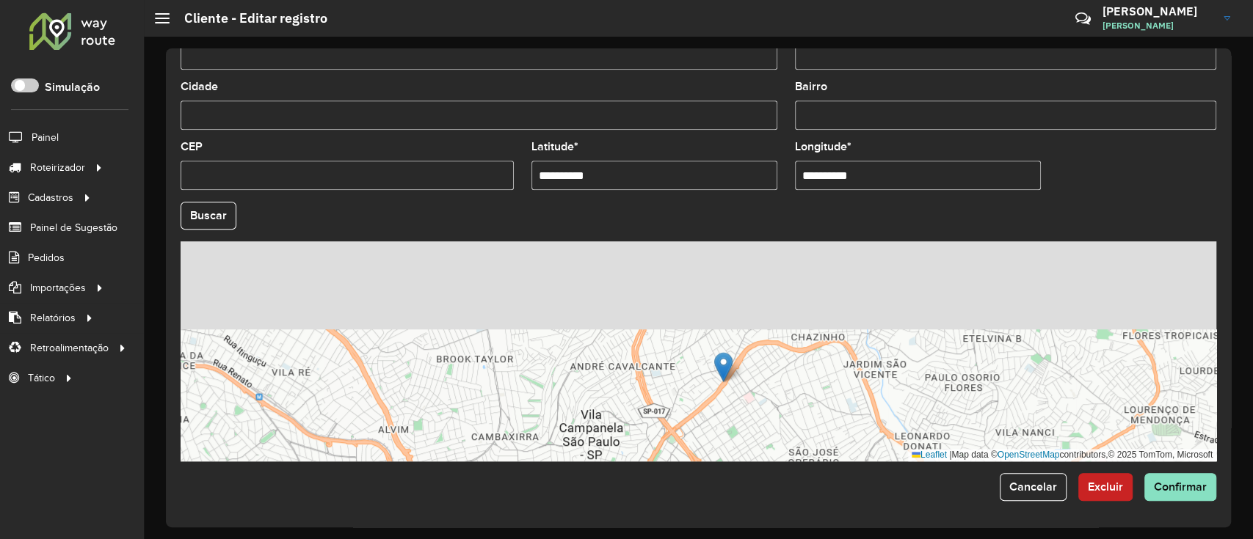
drag, startPoint x: 738, startPoint y: 328, endPoint x: 777, endPoint y: 451, distance: 128.6
click at [777, 451] on div "Leaflet | Map data © OpenStreetMap contributors,© 2025 TomTom, Microsoft" at bounding box center [699, 351] width 1036 height 220
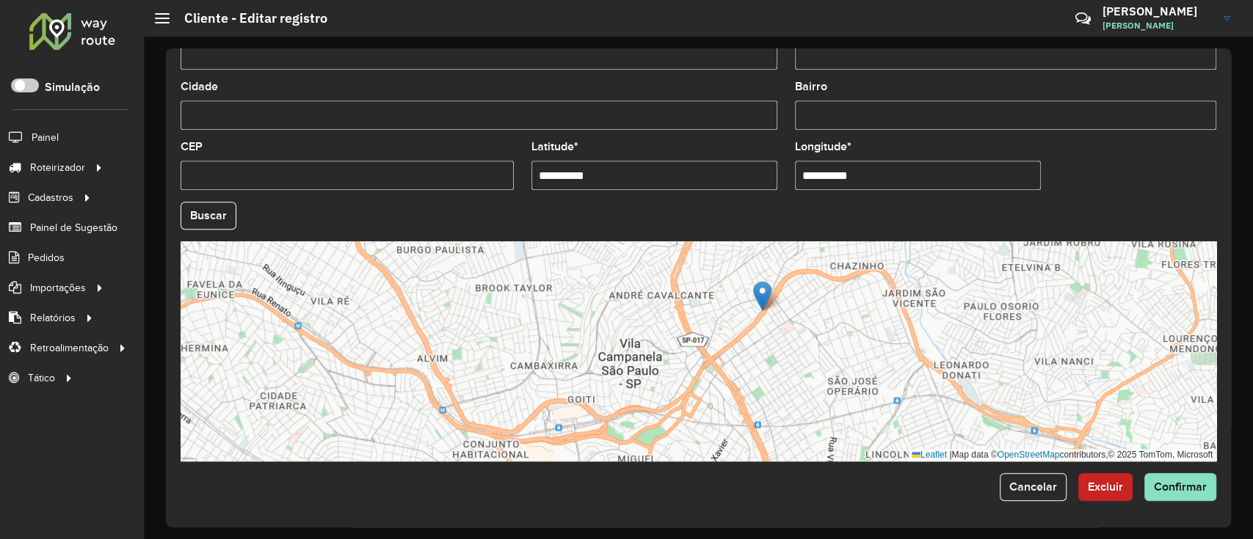
drag, startPoint x: 770, startPoint y: 437, endPoint x: 830, endPoint y: 261, distance: 186.8
click at [830, 261] on div "Leaflet | Map data © OpenStreetMap contributors,© 2025 TomTom, Microsoft" at bounding box center [699, 351] width 1036 height 220
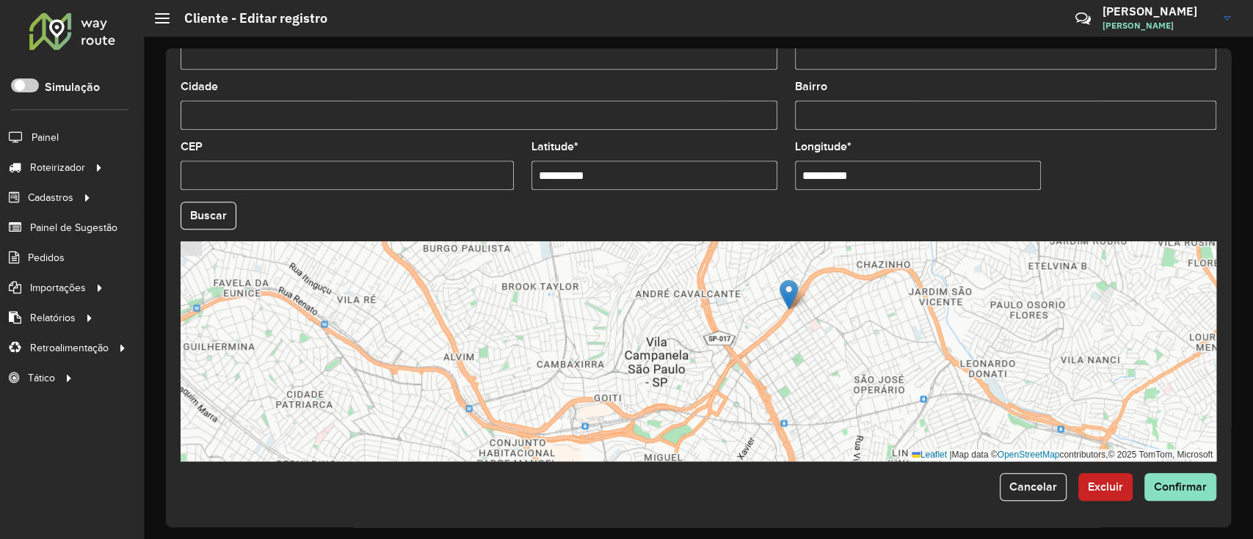
drag, startPoint x: 830, startPoint y: 319, endPoint x: 816, endPoint y: 419, distance: 100.8
click at [816, 419] on div "Leaflet | Map data © OpenStreetMap contributors,© 2025 TomTom, Microsoft" at bounding box center [699, 351] width 1036 height 220
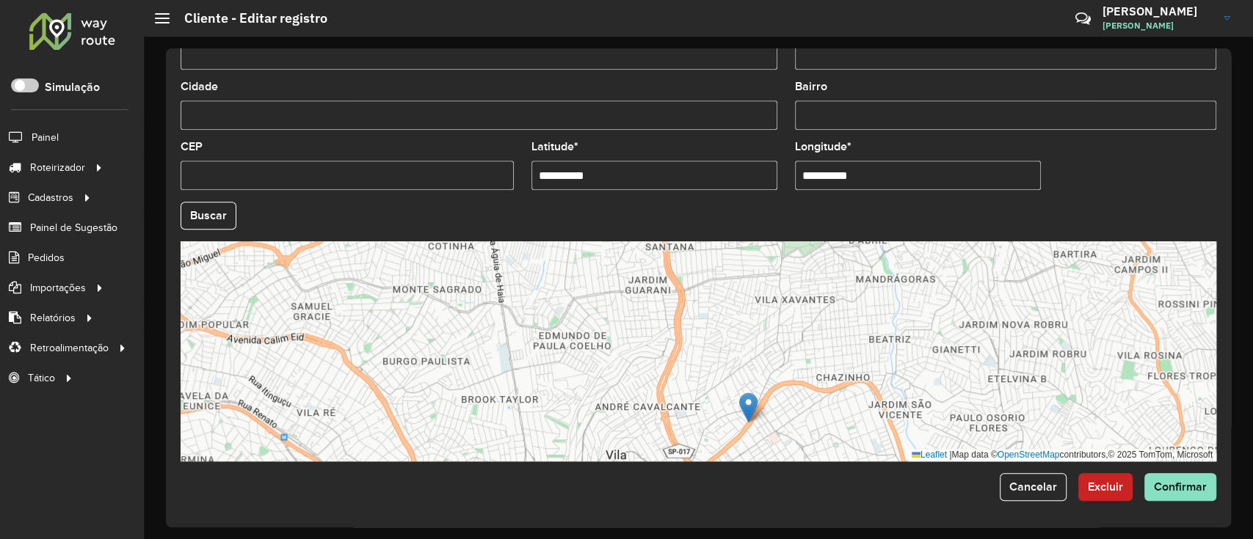
drag, startPoint x: 838, startPoint y: 337, endPoint x: 808, endPoint y: 432, distance: 99.3
click at [805, 433] on div "Leaflet | Map data © OpenStreetMap contributors,© 2025 TomTom, Microsoft" at bounding box center [699, 351] width 1036 height 220
drag, startPoint x: 854, startPoint y: 395, endPoint x: 843, endPoint y: 524, distance: 129.6
click at [843, 525] on div "**********" at bounding box center [698, 287] width 1065 height 479
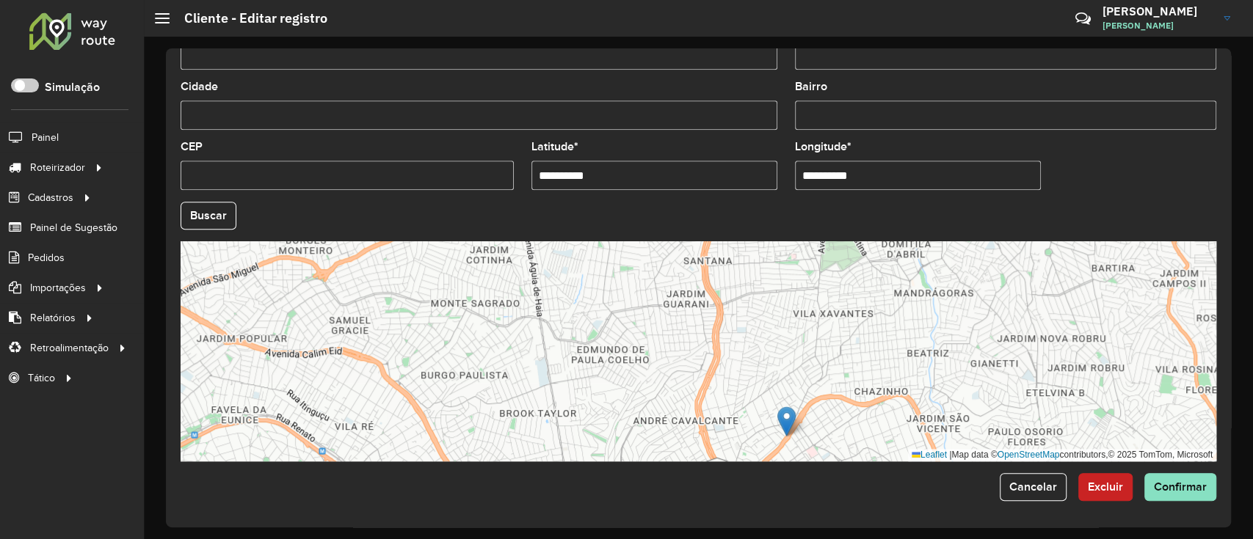
drag, startPoint x: 828, startPoint y: 399, endPoint x: 881, endPoint y: 261, distance: 148.0
click at [881, 261] on div "Leaflet | Map data © OpenStreetMap contributors,© 2025 TomTom, Microsoft" at bounding box center [699, 351] width 1036 height 220
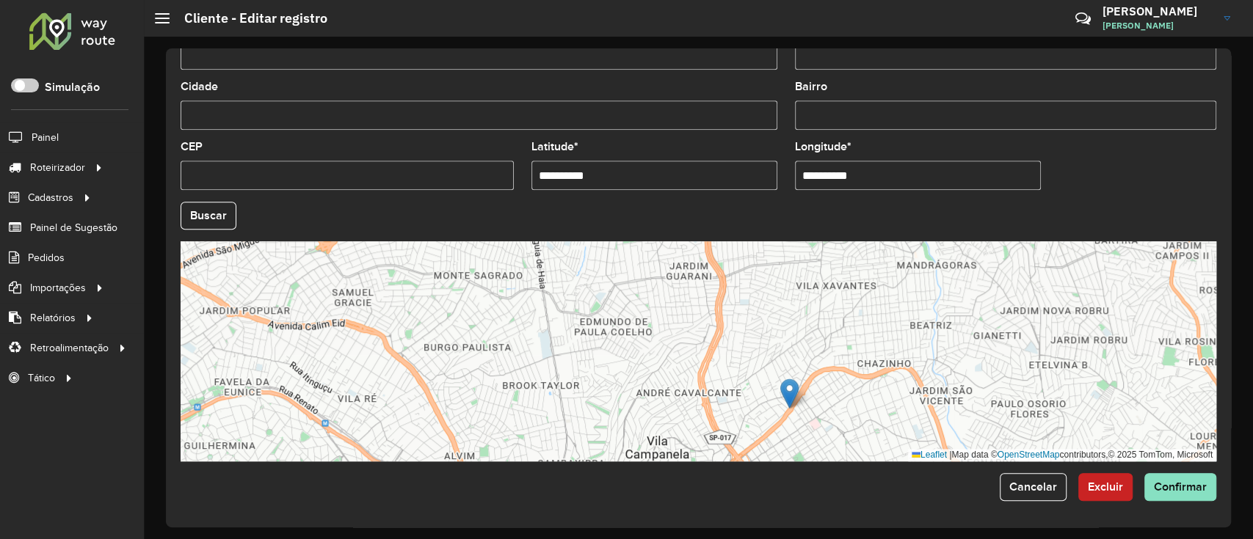
drag, startPoint x: 863, startPoint y: 375, endPoint x: 857, endPoint y: 223, distance: 152.0
click at [851, 238] on formly-group "**********" at bounding box center [698, 211] width 1053 height 501
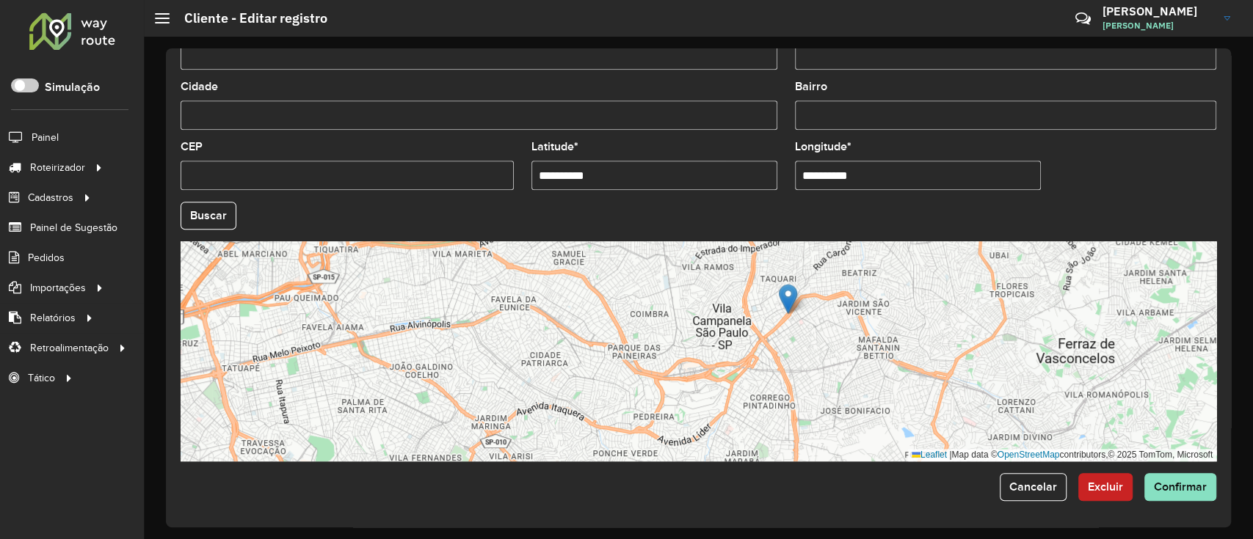
drag, startPoint x: 818, startPoint y: 392, endPoint x: 812, endPoint y: 261, distance: 130.8
click at [812, 261] on div "Leaflet | Map data © OpenStreetMap contributors,© 2025 TomTom, Microsoft" at bounding box center [699, 351] width 1036 height 220
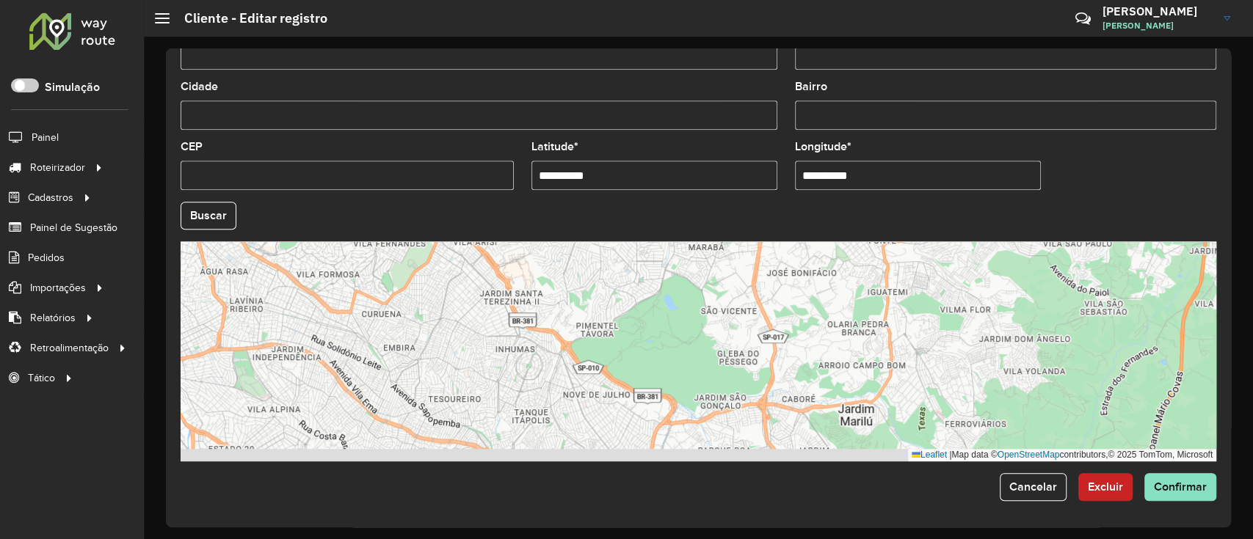
drag, startPoint x: 800, startPoint y: 280, endPoint x: 797, endPoint y: 267, distance: 12.8
click at [797, 263] on div "Leaflet | Map data © OpenStreetMap contributors,© 2025 TomTom, Microsoft" at bounding box center [699, 351] width 1036 height 220
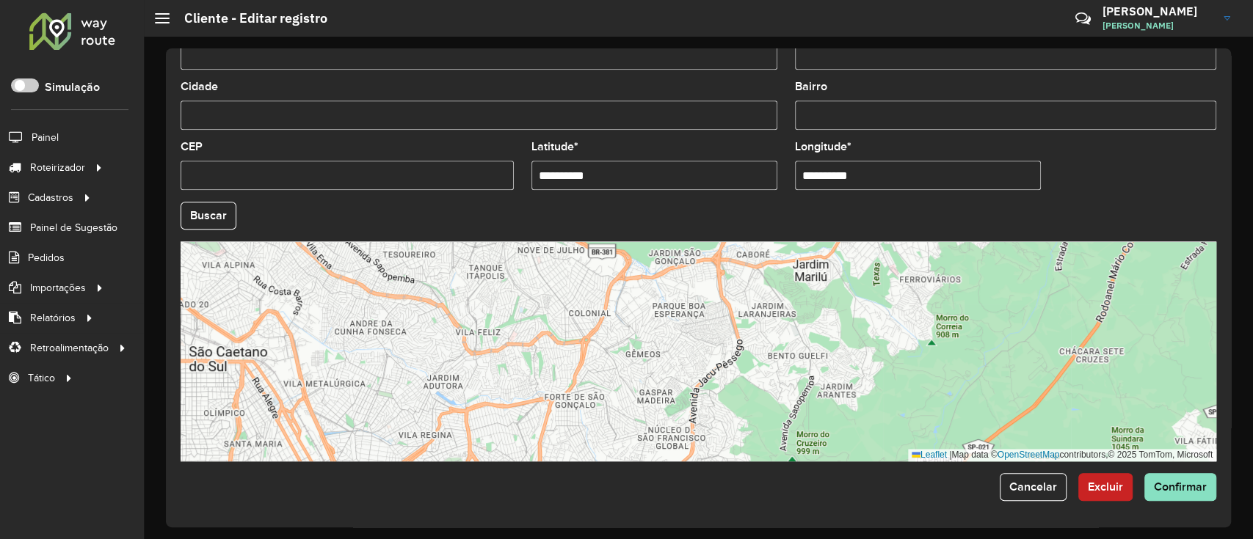
drag, startPoint x: 808, startPoint y: 426, endPoint x: 763, endPoint y: 284, distance: 148.8
click at [763, 284] on div "Leaflet | Map data © OpenStreetMap contributors,© 2025 TomTom, Microsoft" at bounding box center [699, 351] width 1036 height 220
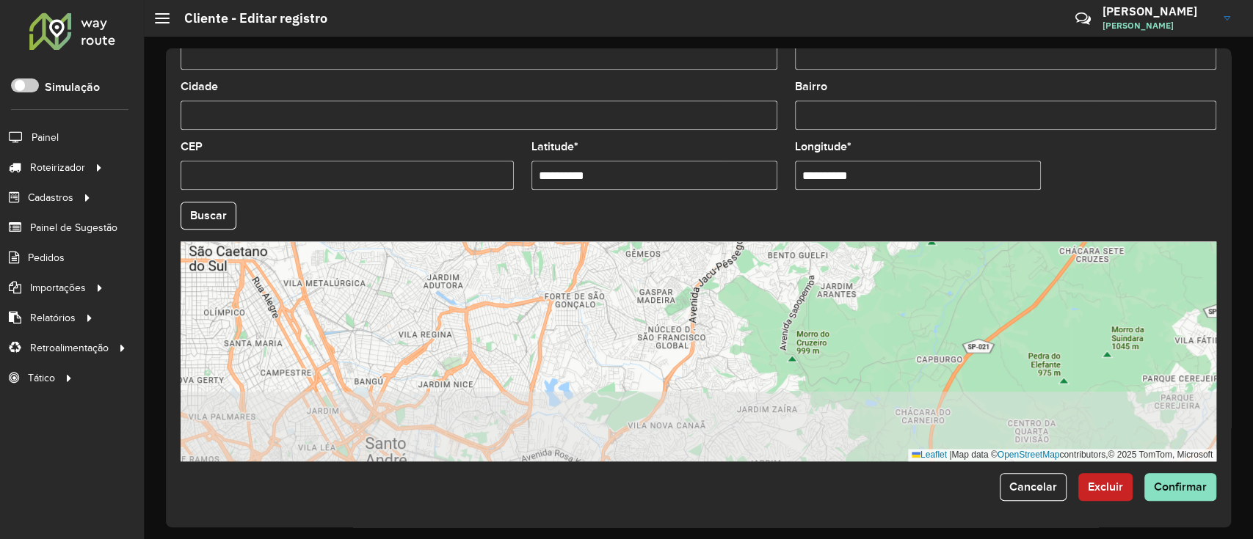
drag, startPoint x: 792, startPoint y: 385, endPoint x: 792, endPoint y: 283, distance: 101.3
click at [792, 283] on div "Leaflet | Map data © OpenStreetMap contributors,© 2025 TomTom, Microsoft" at bounding box center [699, 351] width 1036 height 220
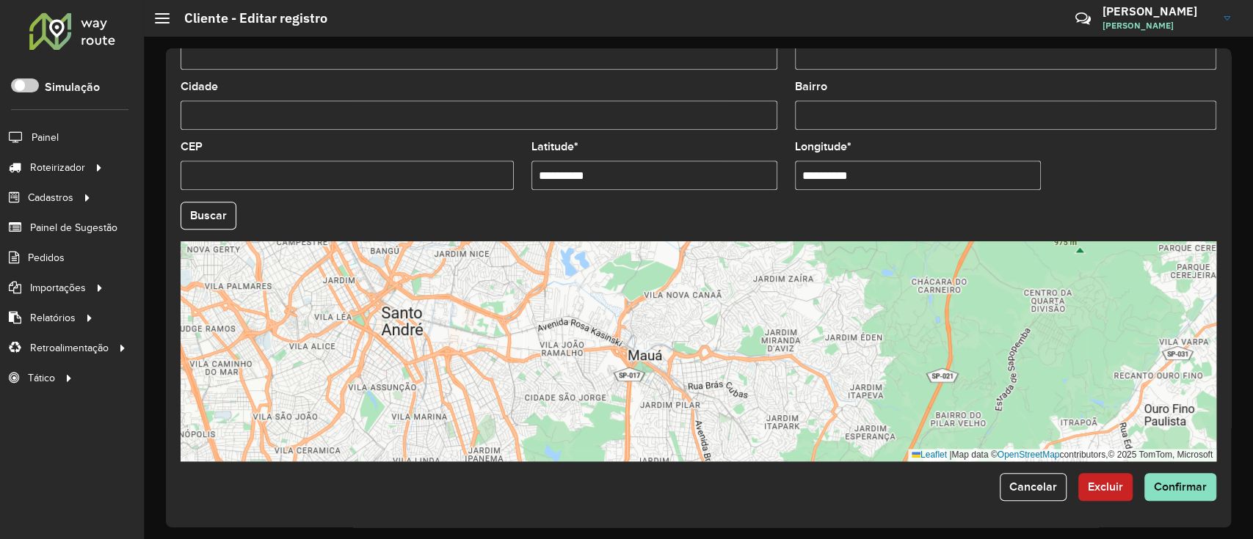
drag, startPoint x: 732, startPoint y: 356, endPoint x: 764, endPoint y: 217, distance: 143.1
click at [763, 217] on formly-group "**********" at bounding box center [698, 211] width 1053 height 501
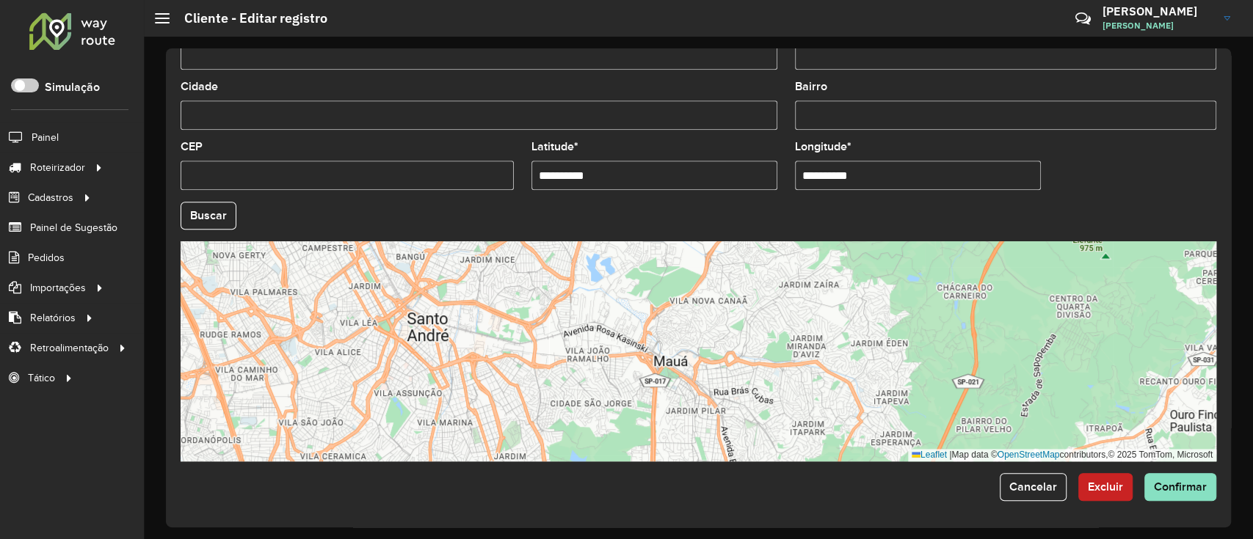
drag, startPoint x: 763, startPoint y: 281, endPoint x: 776, endPoint y: 449, distance: 168.6
click at [776, 449] on div "Leaflet | Map data © OpenStreetMap contributors,© 2025 TomTom, Microsoft" at bounding box center [699, 351] width 1036 height 220
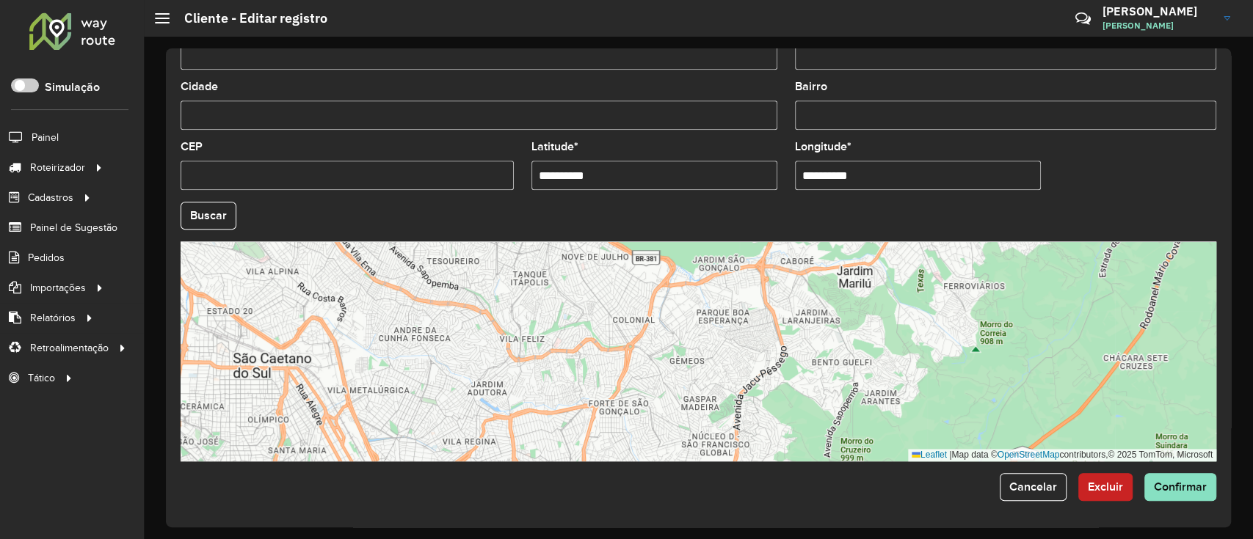
drag, startPoint x: 799, startPoint y: 316, endPoint x: 790, endPoint y: 442, distance: 125.8
click at [788, 447] on div "Leaflet | Map data © OpenStreetMap contributors,© 2025 TomTom, Microsoft" at bounding box center [699, 351] width 1036 height 220
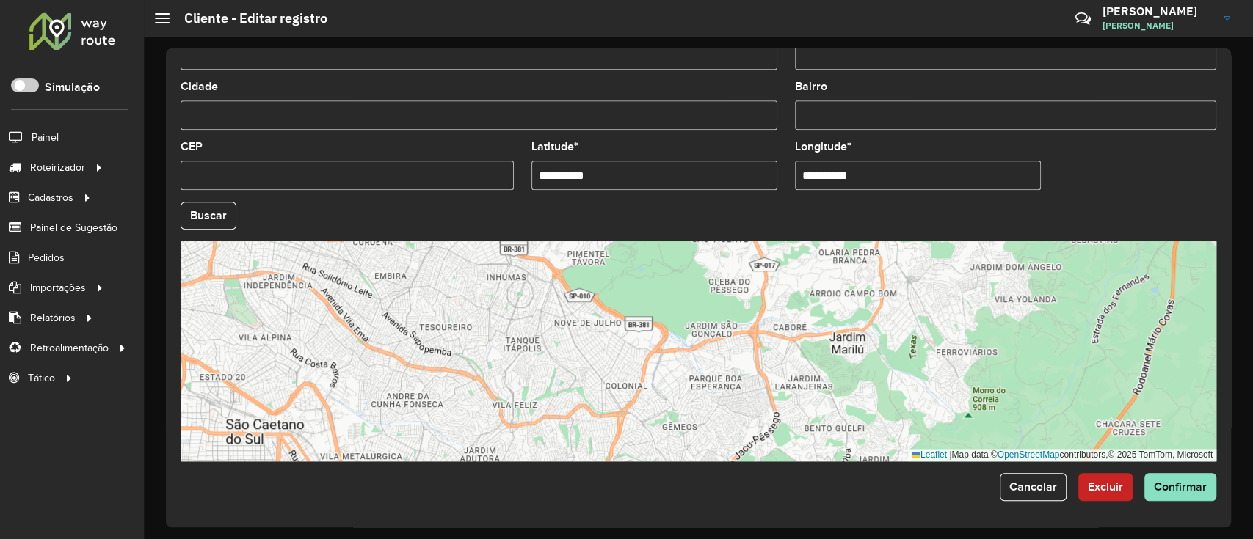
drag, startPoint x: 801, startPoint y: 357, endPoint x: 796, endPoint y: 440, distance: 83.8
click at [796, 440] on div "Leaflet | Map data © OpenStreetMap contributors,© 2025 TomTom, Microsoft" at bounding box center [699, 351] width 1036 height 220
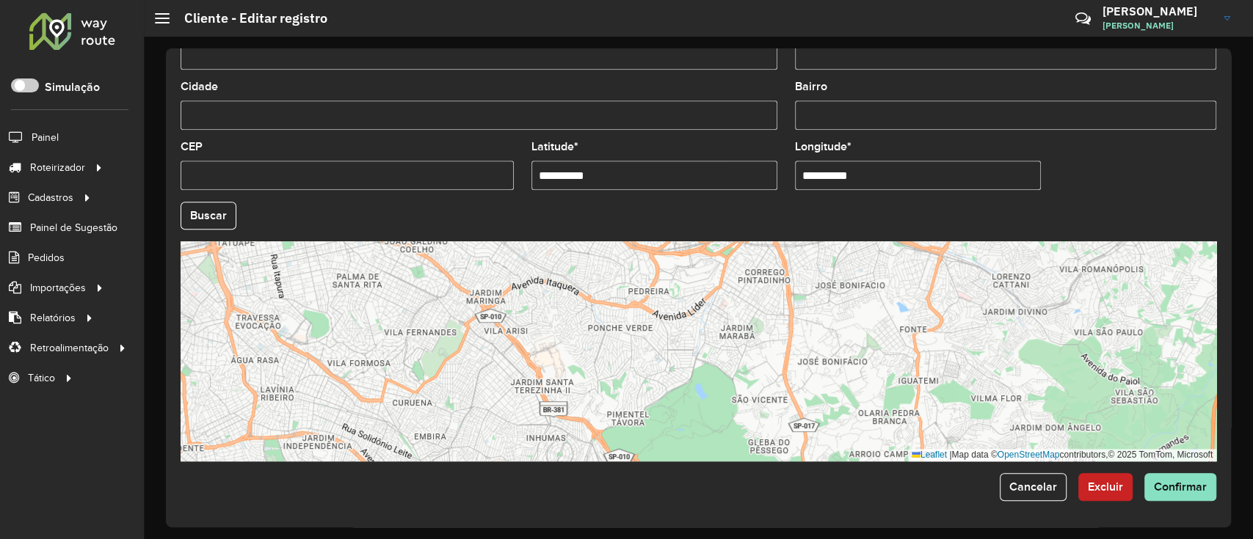
drag, startPoint x: 549, startPoint y: 314, endPoint x: 593, endPoint y: 391, distance: 88.8
click at [593, 391] on div "Leaflet | Map data © OpenStreetMap contributors,© 2025 TomTom, Microsoft" at bounding box center [699, 351] width 1036 height 220
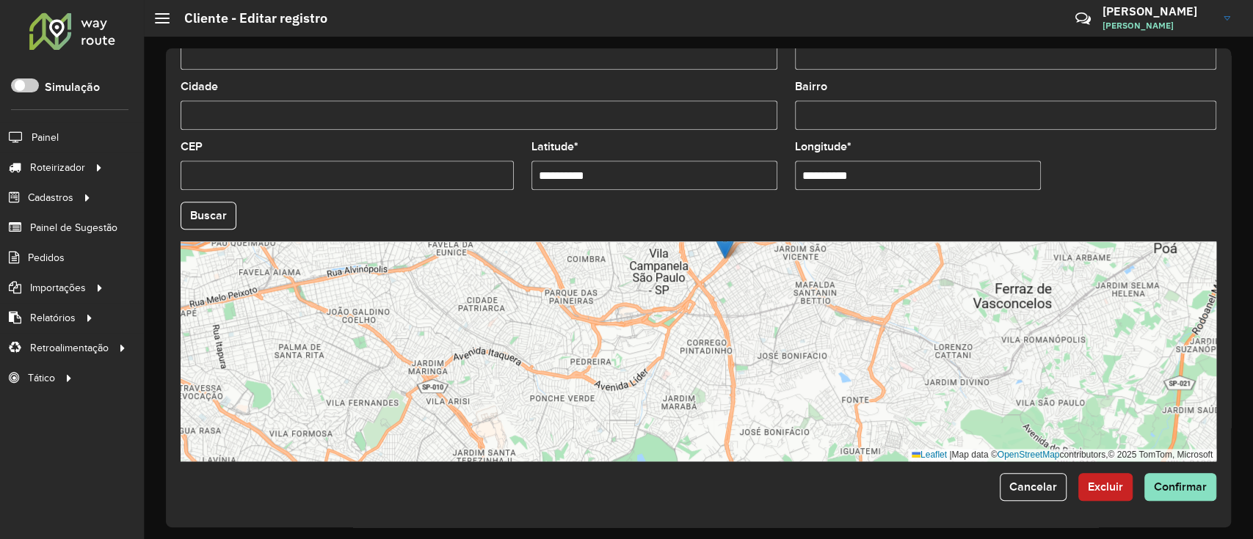
drag, startPoint x: 599, startPoint y: 363, endPoint x: 542, endPoint y: 447, distance: 101.0
click at [542, 447] on div "Leaflet | Map data © OpenStreetMap contributors,© 2025 TomTom, Microsoft" at bounding box center [699, 351] width 1036 height 220
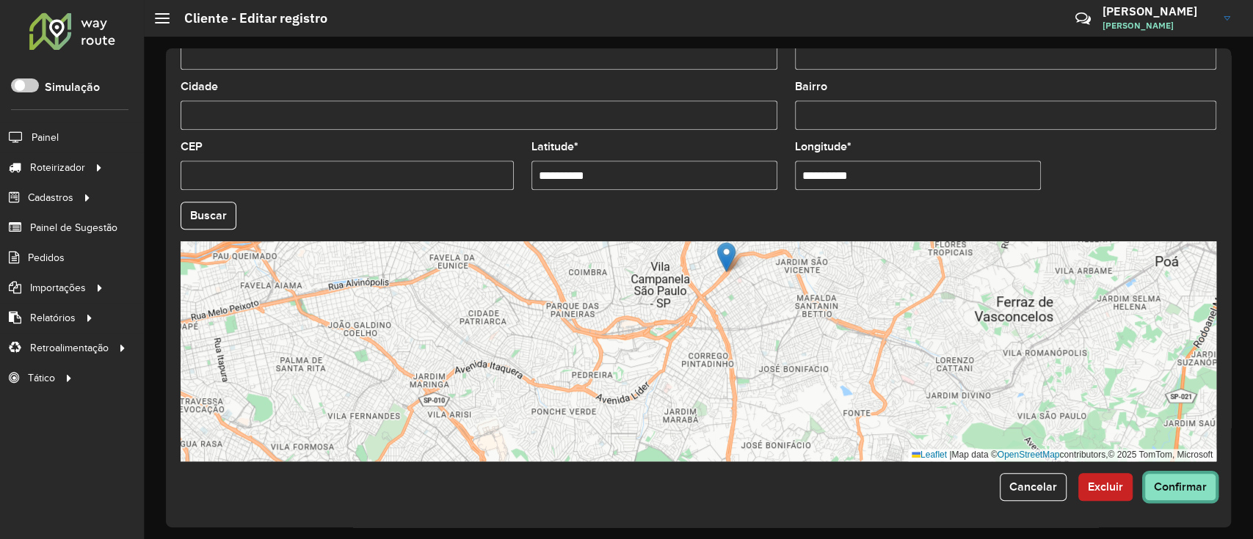
click at [1163, 489] on span "Confirmar" at bounding box center [1180, 487] width 53 height 12
